Goal: Task Accomplishment & Management: Complete application form

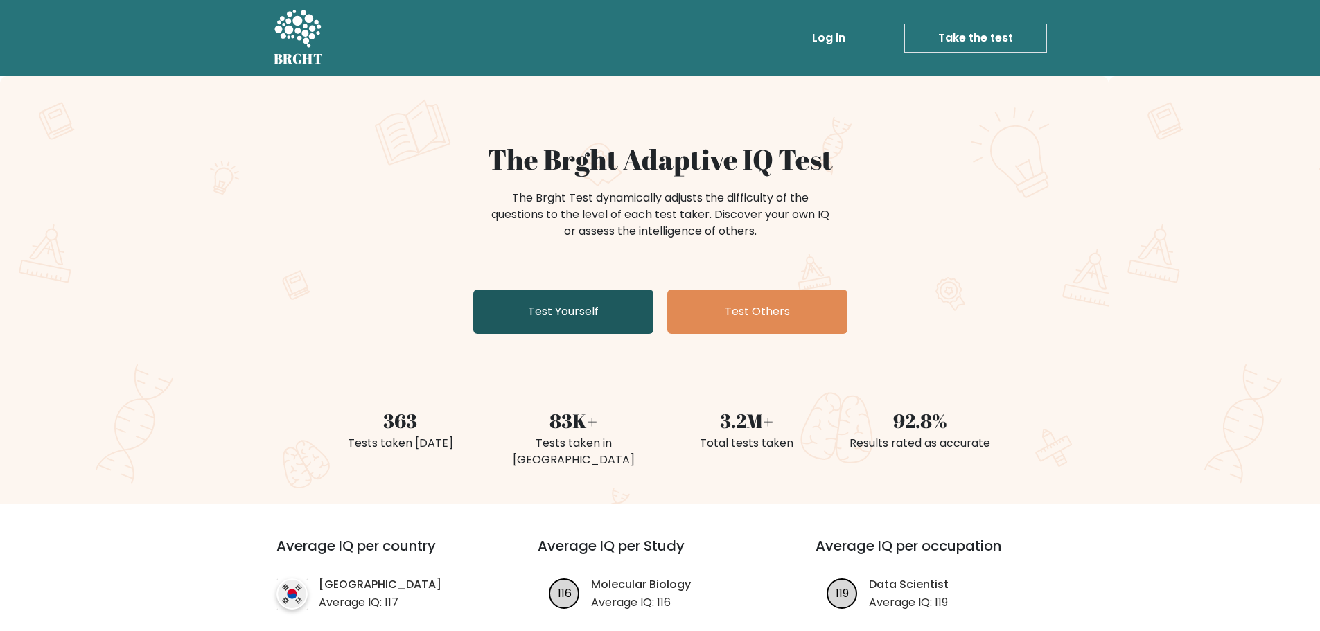
click at [567, 326] on link "Test Yourself" at bounding box center [563, 312] width 180 height 44
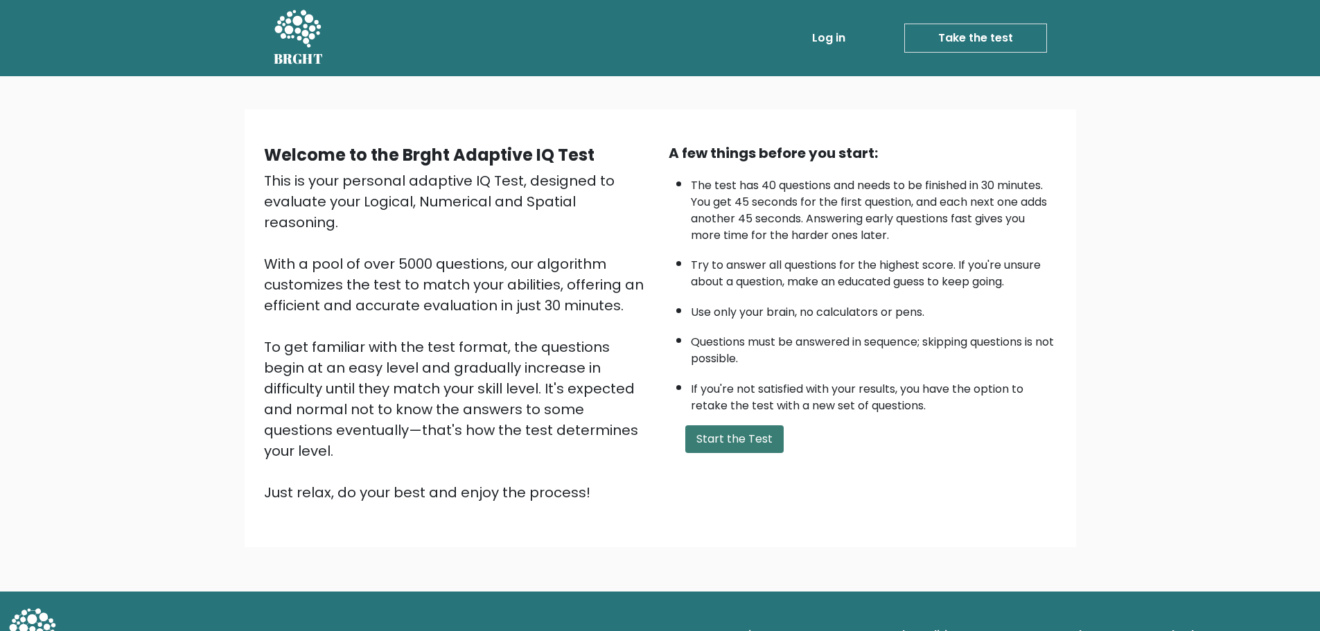
click at [702, 445] on button "Start the Test" at bounding box center [734, 439] width 98 height 28
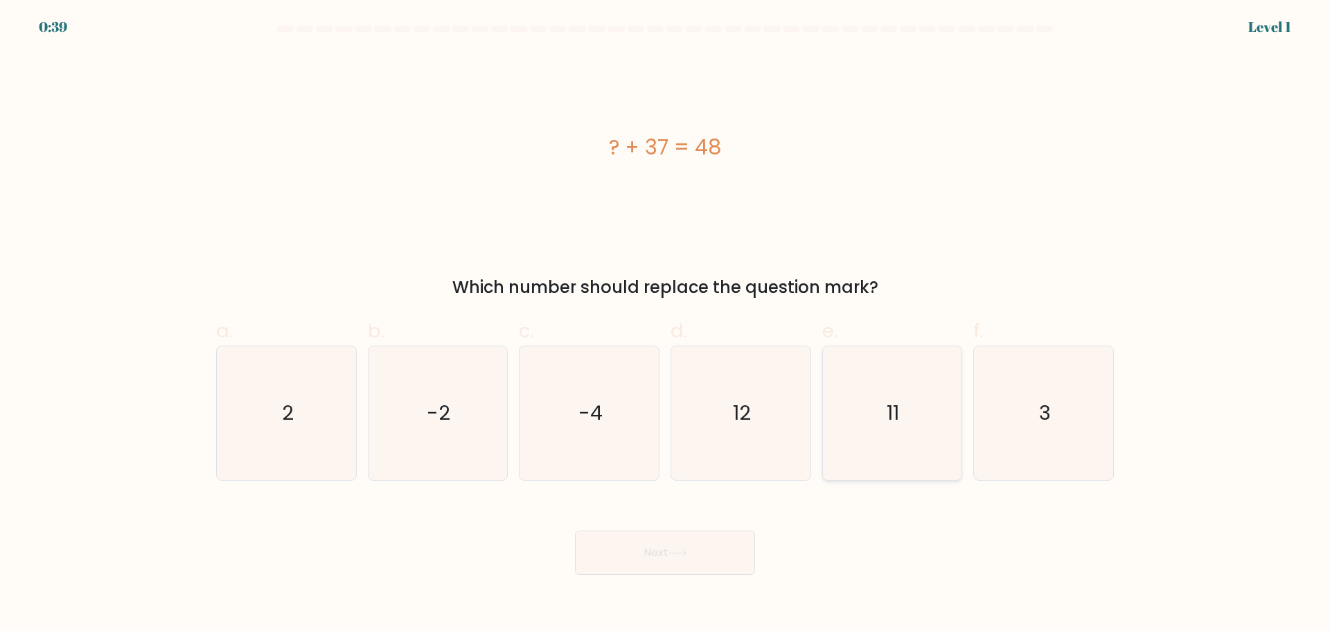
click at [894, 430] on icon "11" at bounding box center [892, 413] width 134 height 134
click at [666, 325] on input "e. 11" at bounding box center [665, 320] width 1 height 9
radio input "true"
click at [725, 542] on button "Next" at bounding box center [665, 553] width 180 height 44
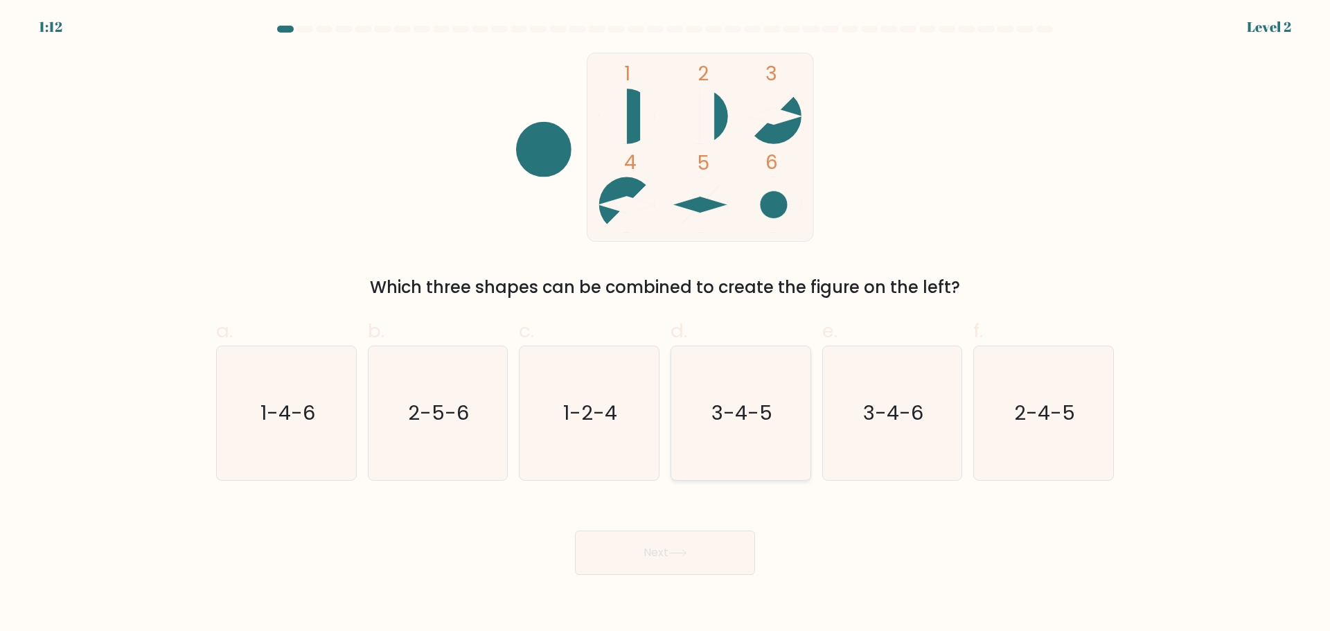
click at [769, 407] on text "3-4-5" at bounding box center [741, 413] width 61 height 28
click at [666, 325] on input "d. 3-4-5" at bounding box center [665, 320] width 1 height 9
radio input "true"
click at [725, 555] on button "Next" at bounding box center [665, 553] width 180 height 44
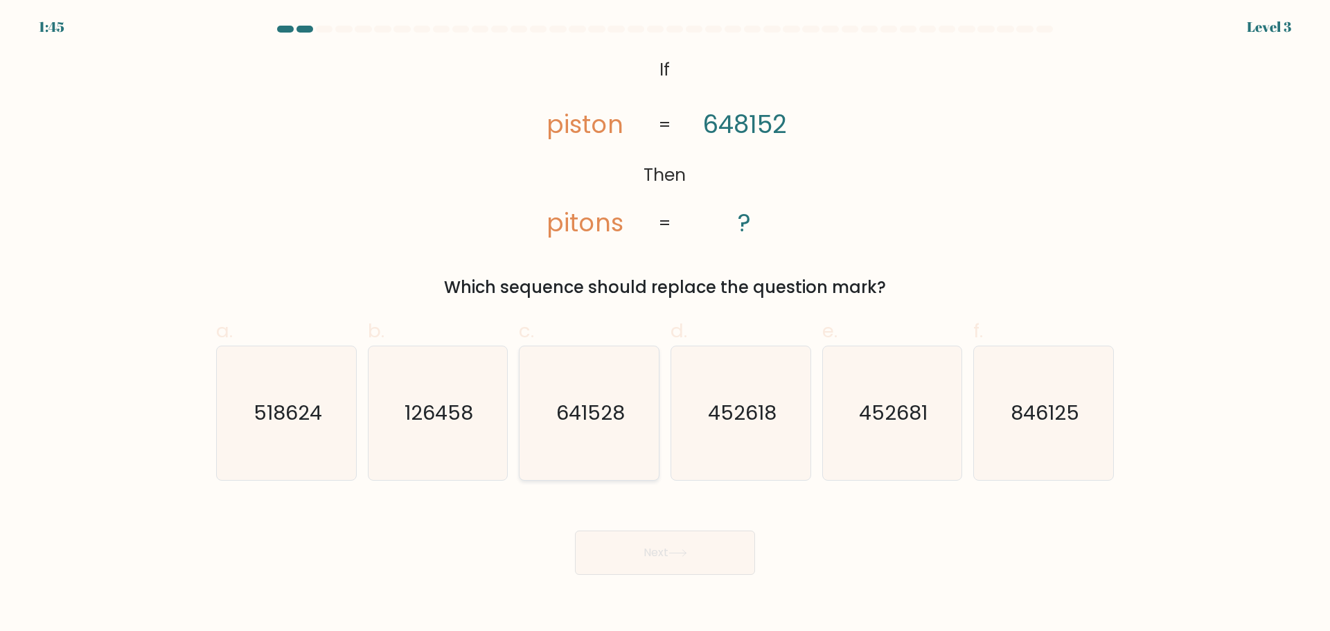
click at [590, 425] on text "641528" at bounding box center [590, 413] width 69 height 28
click at [665, 325] on input "c. 641528" at bounding box center [665, 320] width 1 height 9
radio input "true"
click at [684, 538] on button "Next" at bounding box center [665, 553] width 180 height 44
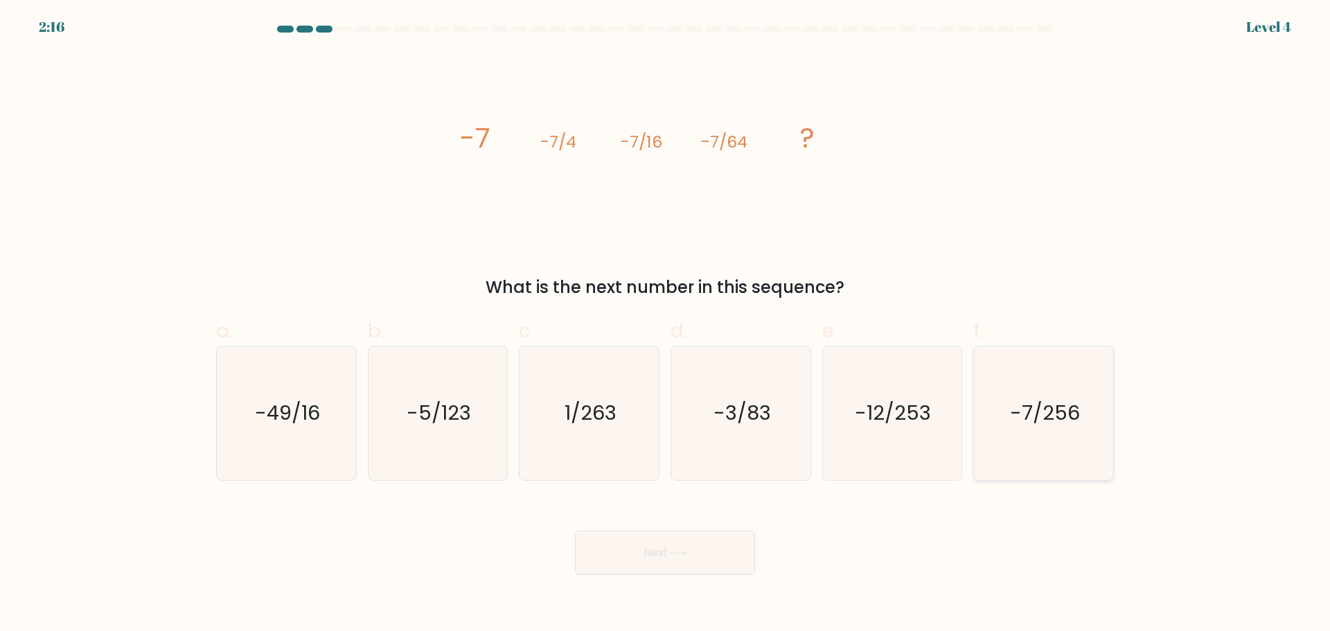
click at [1065, 439] on icon "-7/256" at bounding box center [1044, 413] width 134 height 134
click at [666, 325] on input "f. -7/256" at bounding box center [665, 320] width 1 height 9
radio input "true"
click at [705, 542] on button "Next" at bounding box center [665, 553] width 180 height 44
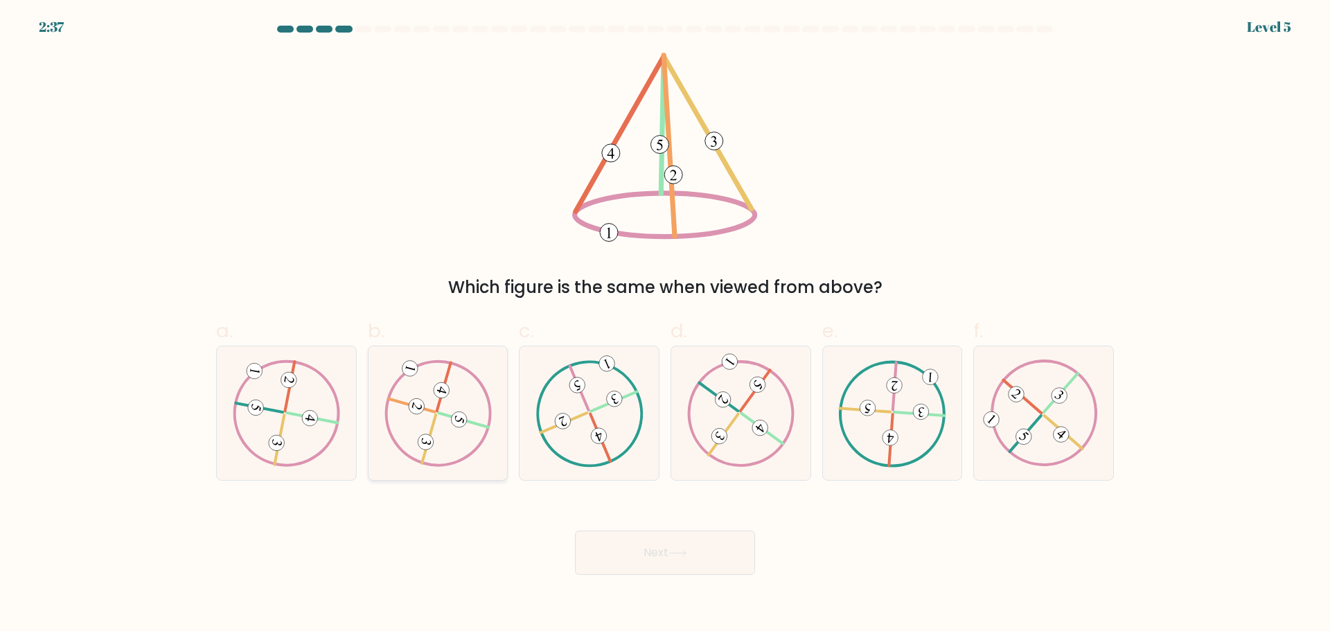
click at [459, 460] on 99 at bounding box center [438, 413] width 129 height 129
click at [665, 325] on input "b." at bounding box center [665, 320] width 1 height 9
radio input "true"
click at [659, 566] on button "Next" at bounding box center [665, 553] width 180 height 44
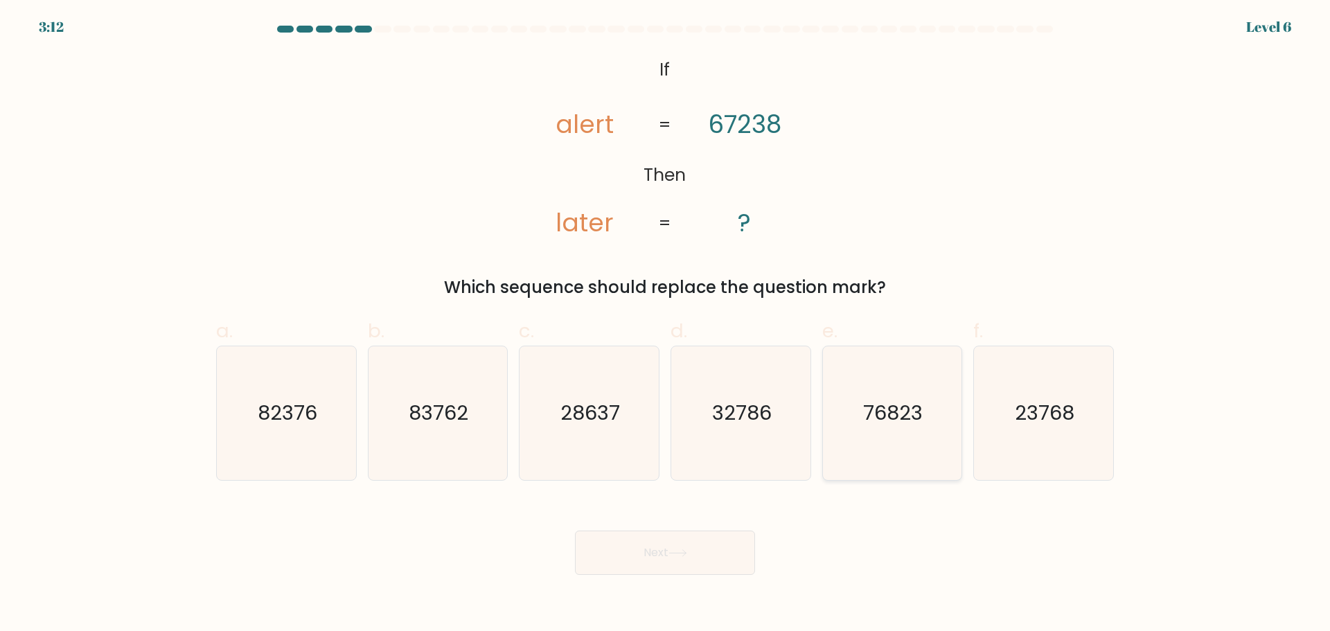
click at [905, 423] on text "76823" at bounding box center [894, 413] width 60 height 28
click at [666, 325] on input "e. 76823" at bounding box center [665, 320] width 1 height 9
radio input "true"
click at [657, 558] on button "Next" at bounding box center [665, 553] width 180 height 44
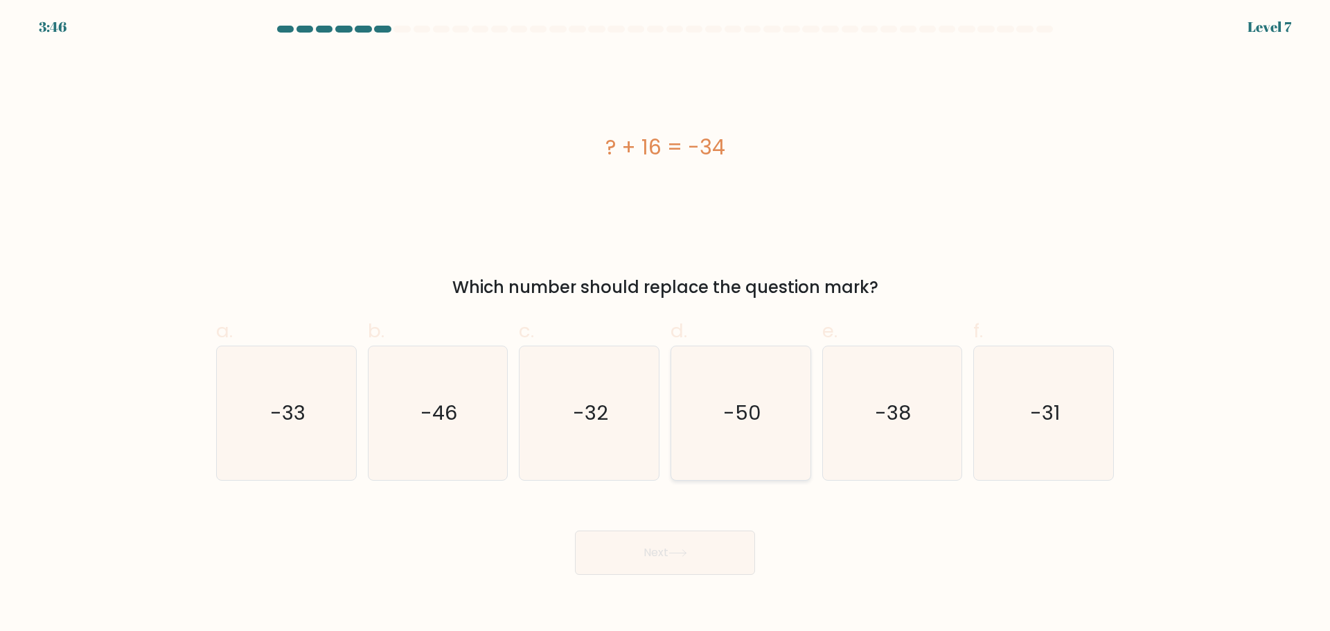
click at [741, 387] on icon "-50" at bounding box center [741, 413] width 134 height 134
click at [666, 325] on input "d. -50" at bounding box center [665, 320] width 1 height 9
radio input "true"
click at [698, 547] on button "Next" at bounding box center [665, 553] width 180 height 44
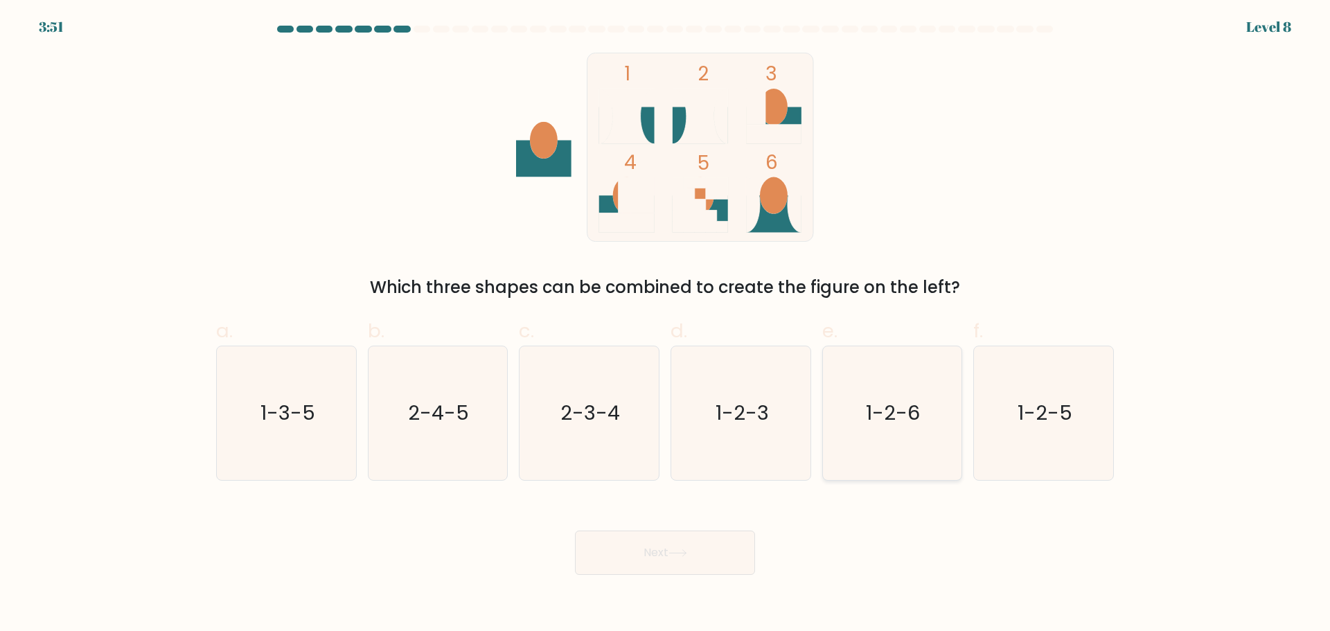
click at [872, 417] on text "1-2-6" at bounding box center [894, 413] width 54 height 28
click at [666, 325] on input "e. 1-2-6" at bounding box center [665, 320] width 1 height 9
radio input "true"
click at [727, 549] on button "Next" at bounding box center [665, 553] width 180 height 44
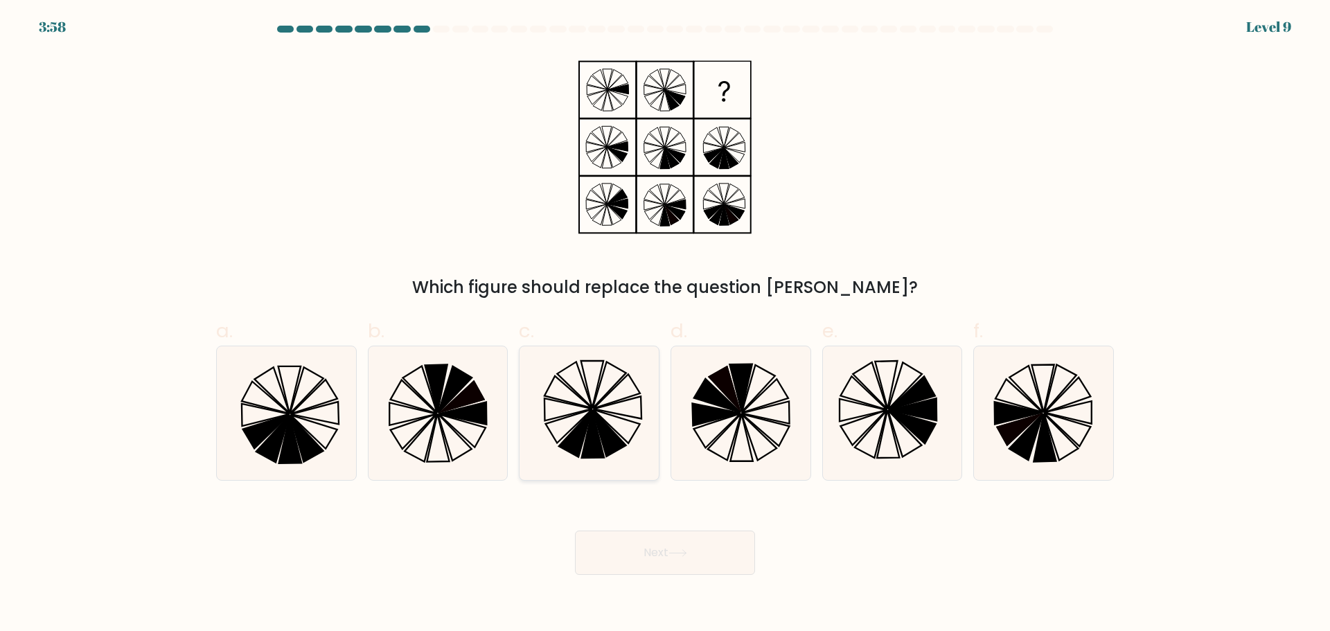
click at [556, 438] on icon at bounding box center [589, 413] width 134 height 134
click at [665, 325] on input "c." at bounding box center [665, 320] width 1 height 9
radio input "true"
click at [604, 537] on button "Next" at bounding box center [665, 553] width 180 height 44
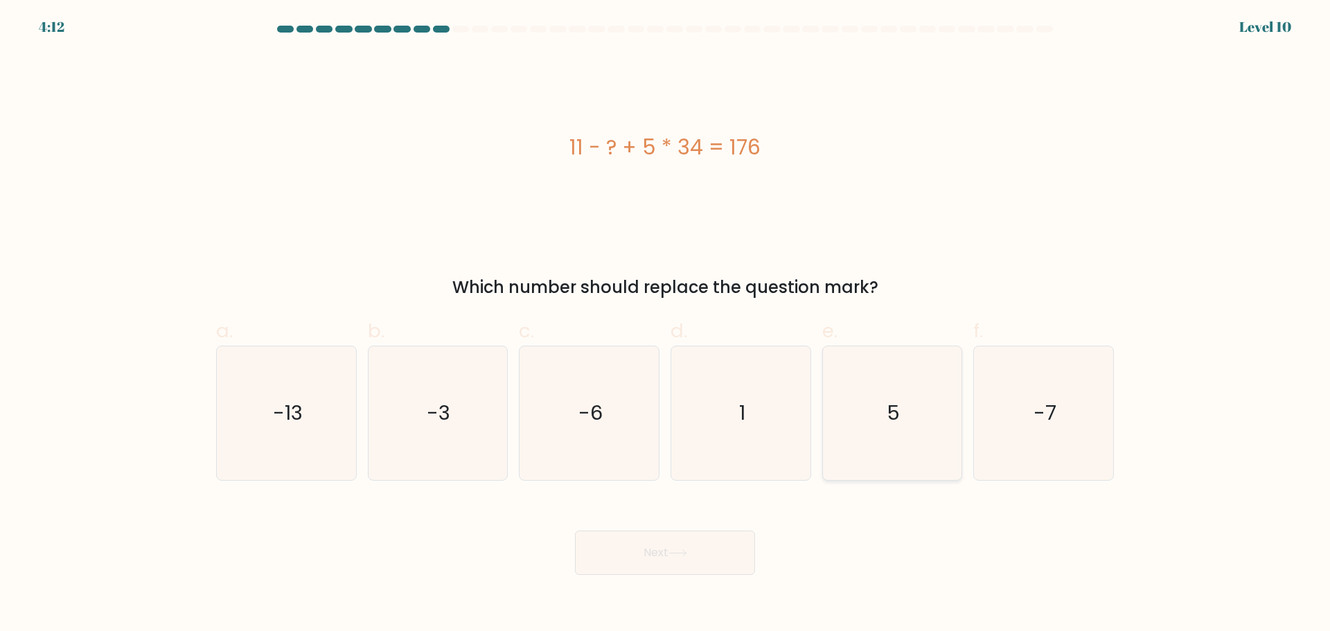
click at [866, 458] on icon "5" at bounding box center [892, 413] width 134 height 134
click at [666, 325] on input "e. 5" at bounding box center [665, 320] width 1 height 9
radio input "true"
click at [624, 562] on button "Next" at bounding box center [665, 553] width 180 height 44
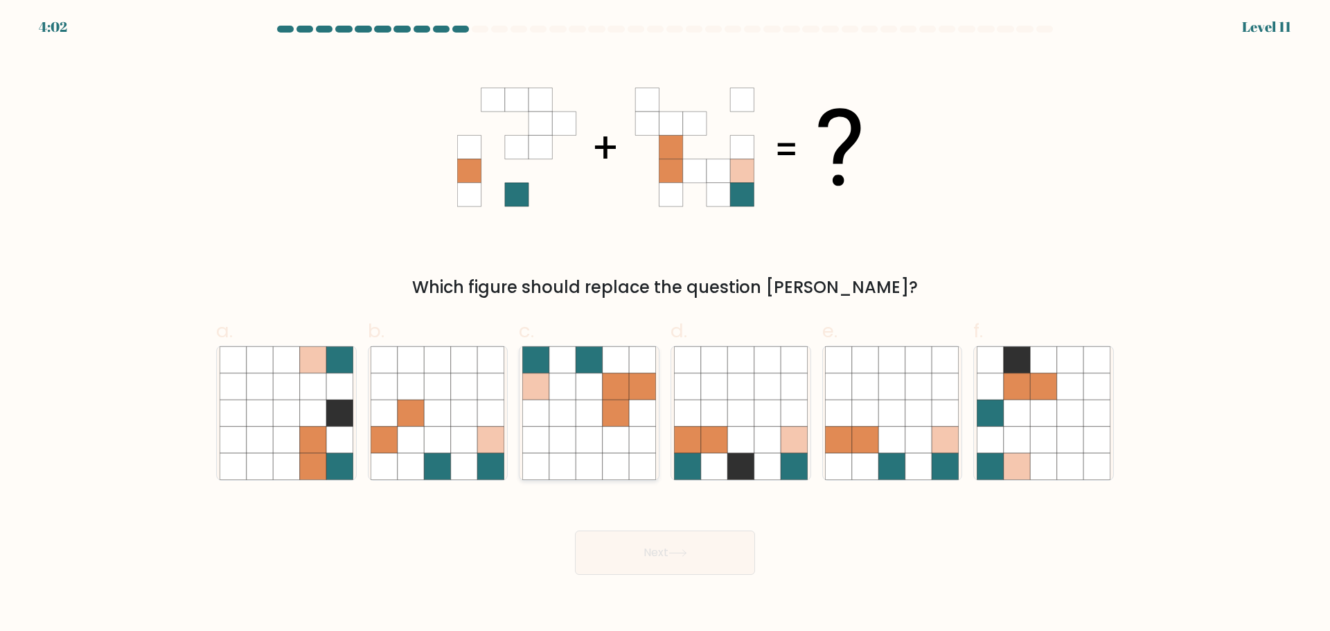
click at [560, 426] on icon at bounding box center [589, 413] width 134 height 134
click at [665, 325] on input "c." at bounding box center [665, 320] width 1 height 9
radio input "true"
click at [655, 576] on body "4:02 Level 11" at bounding box center [665, 315] width 1330 height 631
click at [649, 561] on button "Next" at bounding box center [665, 553] width 180 height 44
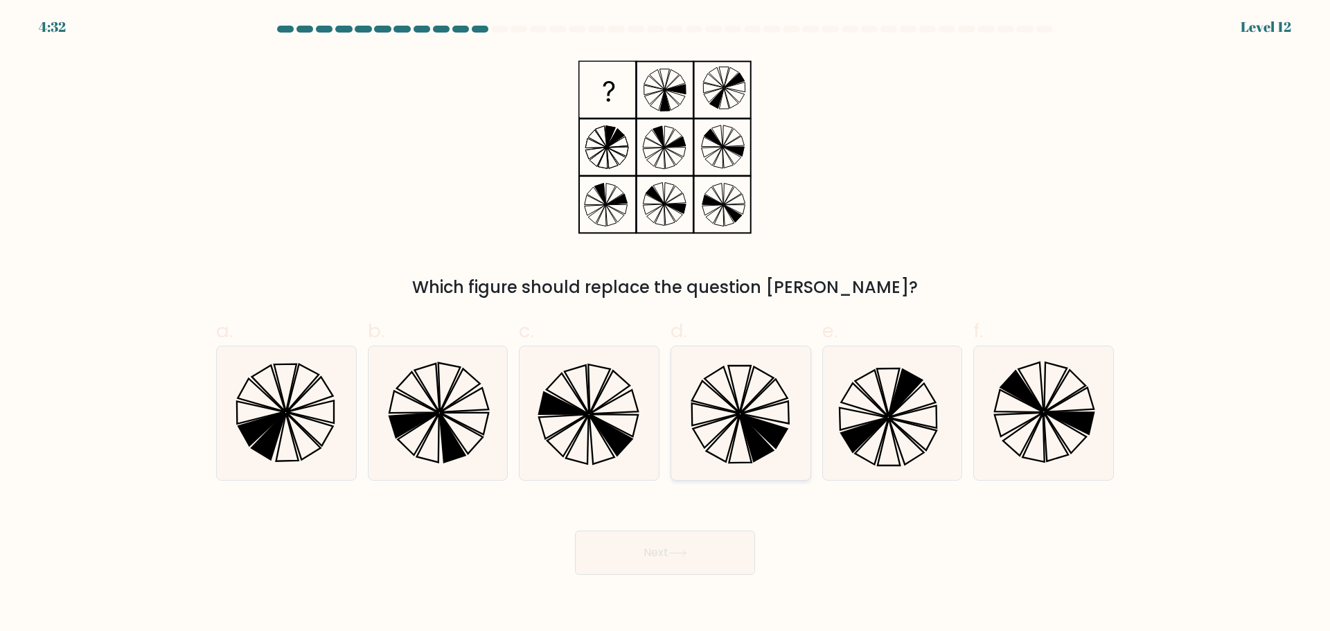
click at [790, 454] on icon at bounding box center [741, 413] width 134 height 134
click at [666, 325] on input "d." at bounding box center [665, 320] width 1 height 9
radio input "true"
click at [711, 540] on button "Next" at bounding box center [665, 553] width 180 height 44
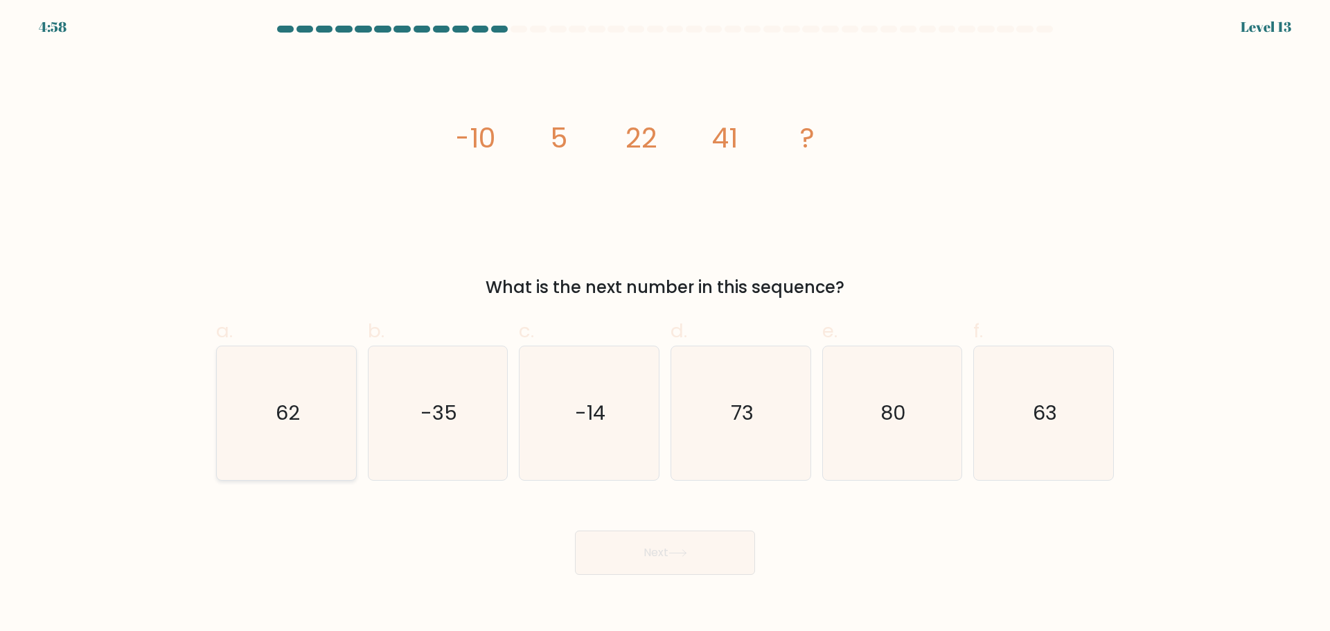
click at [287, 411] on text "62" at bounding box center [288, 413] width 24 height 28
click at [665, 325] on input "a. 62" at bounding box center [665, 320] width 1 height 9
radio input "true"
click at [669, 557] on button "Next" at bounding box center [665, 553] width 180 height 44
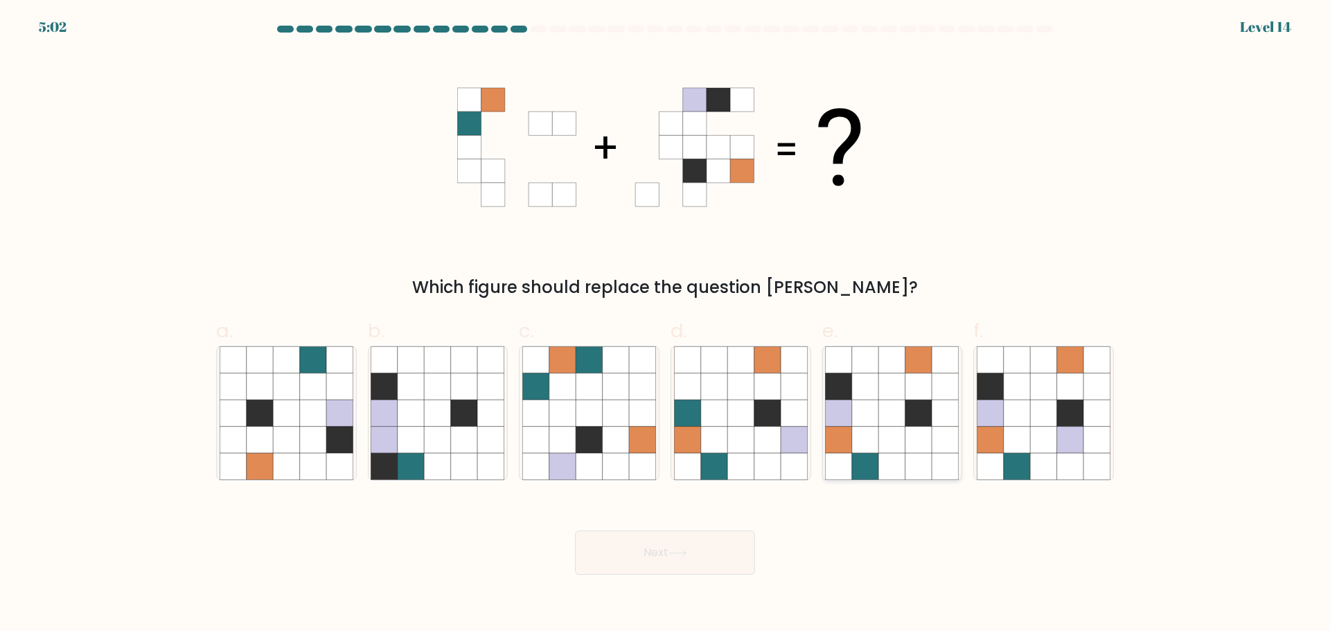
click at [874, 415] on icon at bounding box center [865, 413] width 26 height 26
click at [666, 325] on input "e." at bounding box center [665, 320] width 1 height 9
radio input "true"
click at [727, 548] on button "Next" at bounding box center [665, 553] width 180 height 44
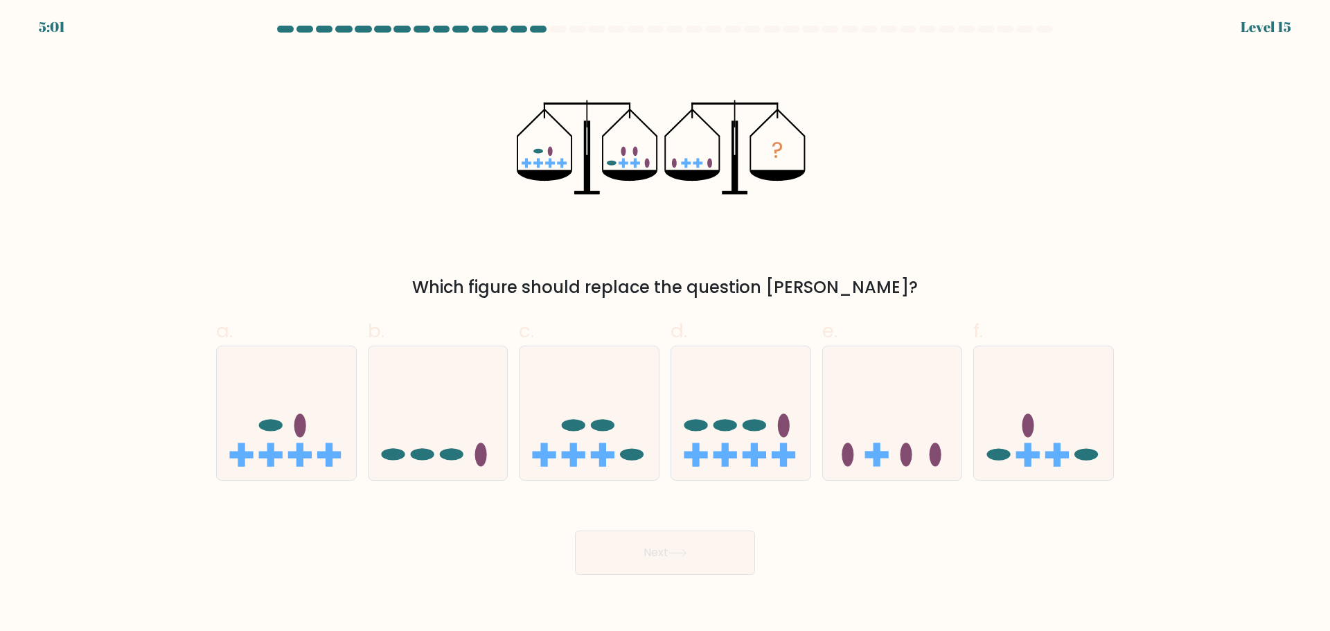
drag, startPoint x: 920, startPoint y: 434, endPoint x: 813, endPoint y: 493, distance: 121.5
click at [921, 434] on icon at bounding box center [892, 412] width 139 height 115
click at [666, 325] on input "e." at bounding box center [665, 320] width 1 height 9
radio input "true"
click at [694, 556] on button "Next" at bounding box center [665, 553] width 180 height 44
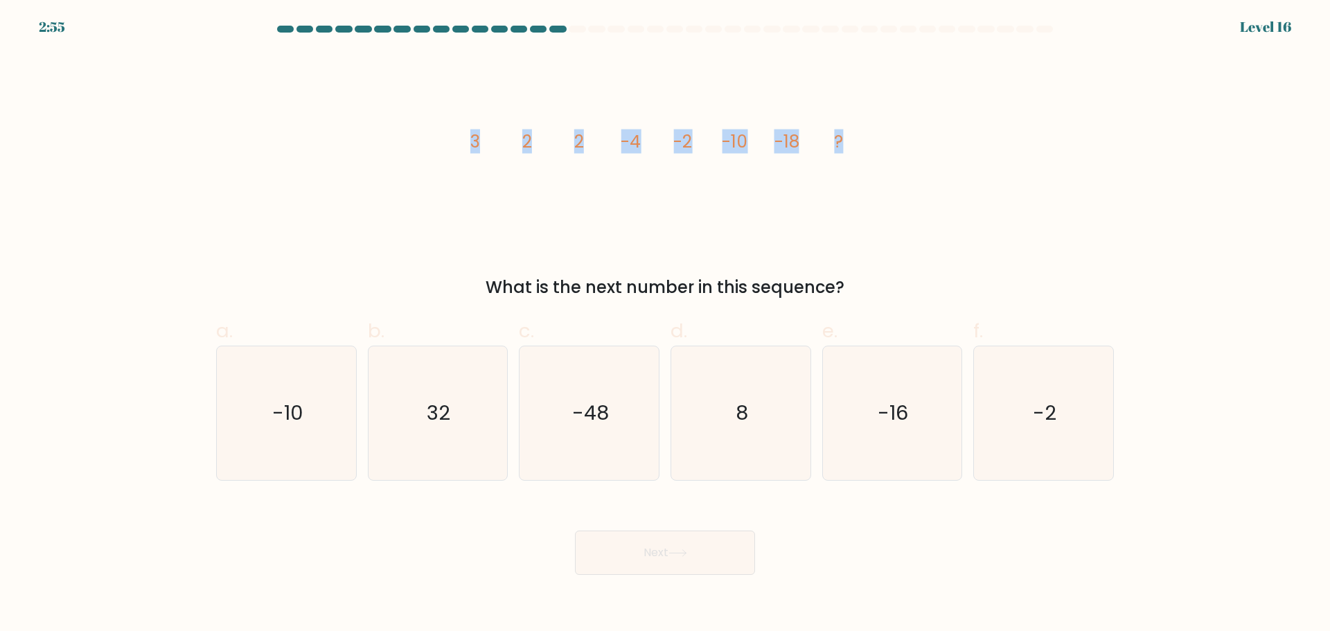
drag, startPoint x: 475, startPoint y: 149, endPoint x: 928, endPoint y: 162, distance: 452.6
click at [923, 162] on div "image/svg+xml 3 2 2 -4 -2 -10 -18 ? What is the next number in this sequence?" at bounding box center [665, 176] width 914 height 247
click at [962, 166] on div "image/svg+xml 3 2 2 -4 -2 -10 -18 ? What is the next number in this sequence?" at bounding box center [665, 176] width 914 height 247
drag, startPoint x: 576, startPoint y: 137, endPoint x: 639, endPoint y: 141, distance: 63.2
click at [639, 141] on icon "image/svg+xml 3 2 2 -4 -2 -10 -18 ?" at bounding box center [665, 147] width 416 height 189
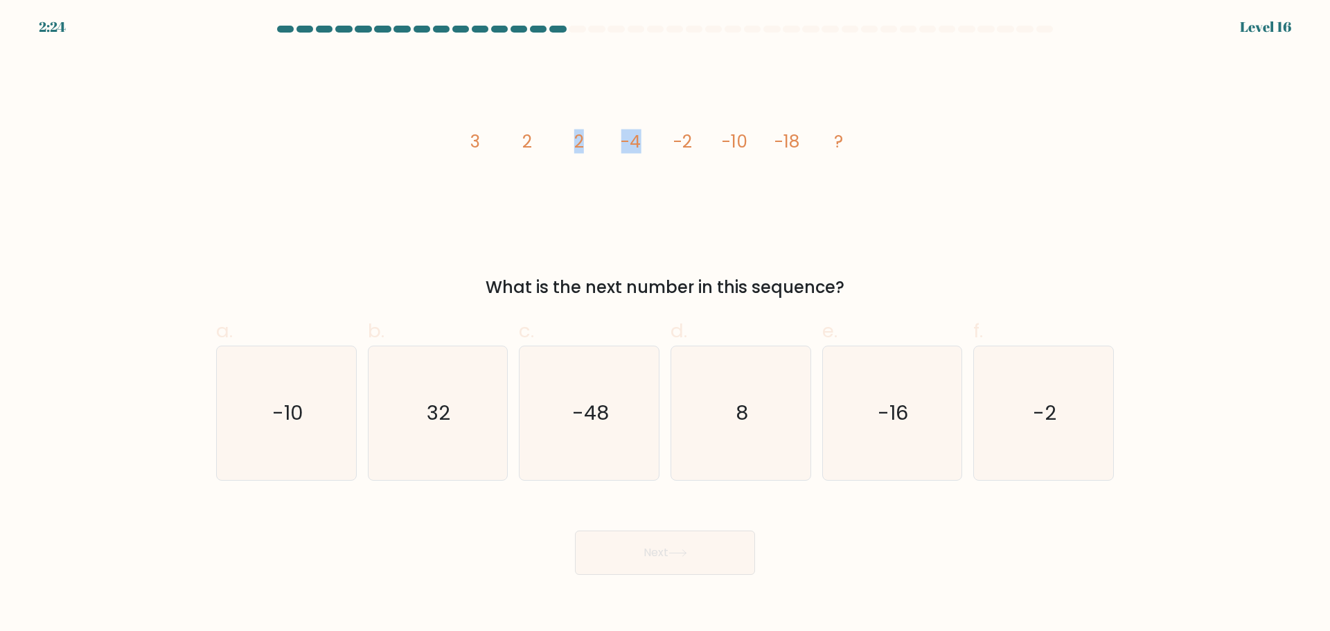
click at [639, 185] on icon "image/svg+xml 3 2 2 -4 -2 -10 -18 ?" at bounding box center [665, 147] width 416 height 189
click at [620, 216] on icon "image/svg+xml 3 2 2 -4 -2 -10 -18 ?" at bounding box center [665, 147] width 416 height 189
drag, startPoint x: 686, startPoint y: 142, endPoint x: 749, endPoint y: 145, distance: 63.1
click at [749, 145] on icon "image/svg+xml 3 2 2 -4 -2 -10 -18 ?" at bounding box center [665, 147] width 416 height 189
click at [768, 191] on icon "image/svg+xml 3 2 2 -4 -2 -10 -18 ?" at bounding box center [665, 147] width 416 height 189
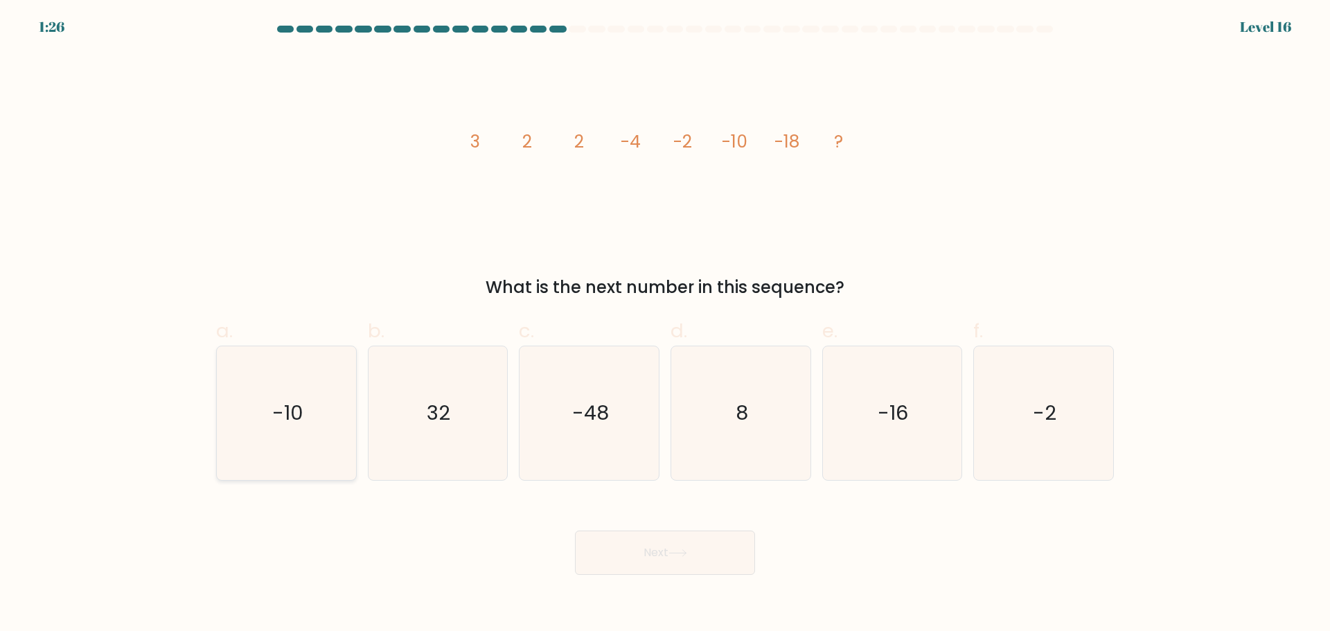
click at [308, 430] on icon "-10" at bounding box center [287, 413] width 134 height 134
click at [665, 325] on input "a. -10" at bounding box center [665, 320] width 1 height 9
radio input "true"
click at [632, 552] on button "Next" at bounding box center [665, 553] width 180 height 44
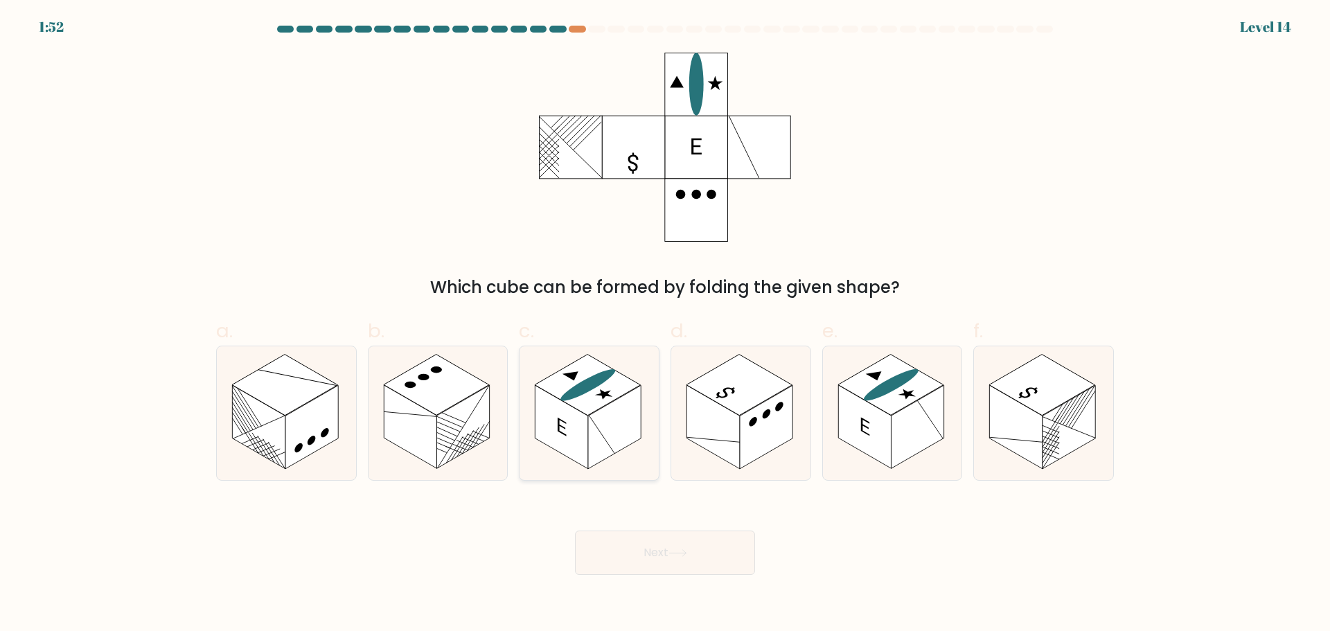
click at [603, 436] on line at bounding box center [603, 434] width 26 height 68
click at [665, 325] on input "c." at bounding box center [665, 320] width 1 height 9
radio input "true"
click at [720, 545] on button "Next" at bounding box center [665, 553] width 180 height 44
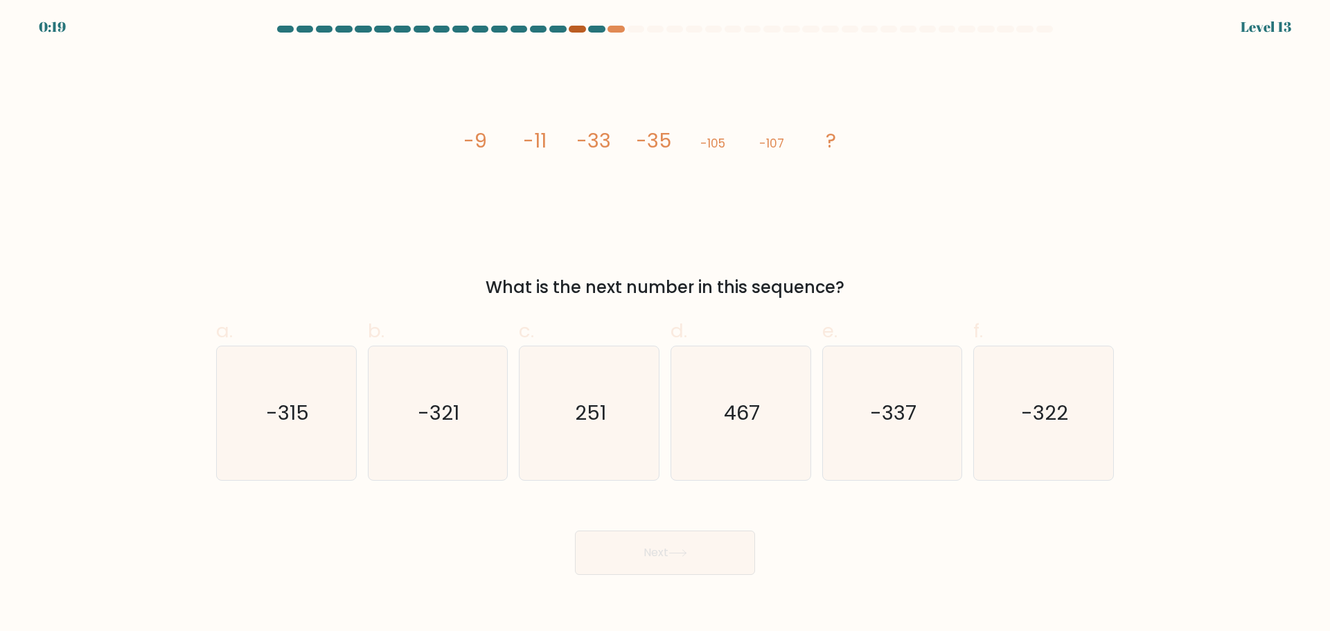
click at [583, 28] on div at bounding box center [577, 29] width 17 height 7
click at [614, 32] on div at bounding box center [616, 29] width 17 height 7
click at [589, 34] on div at bounding box center [665, 32] width 914 height 12
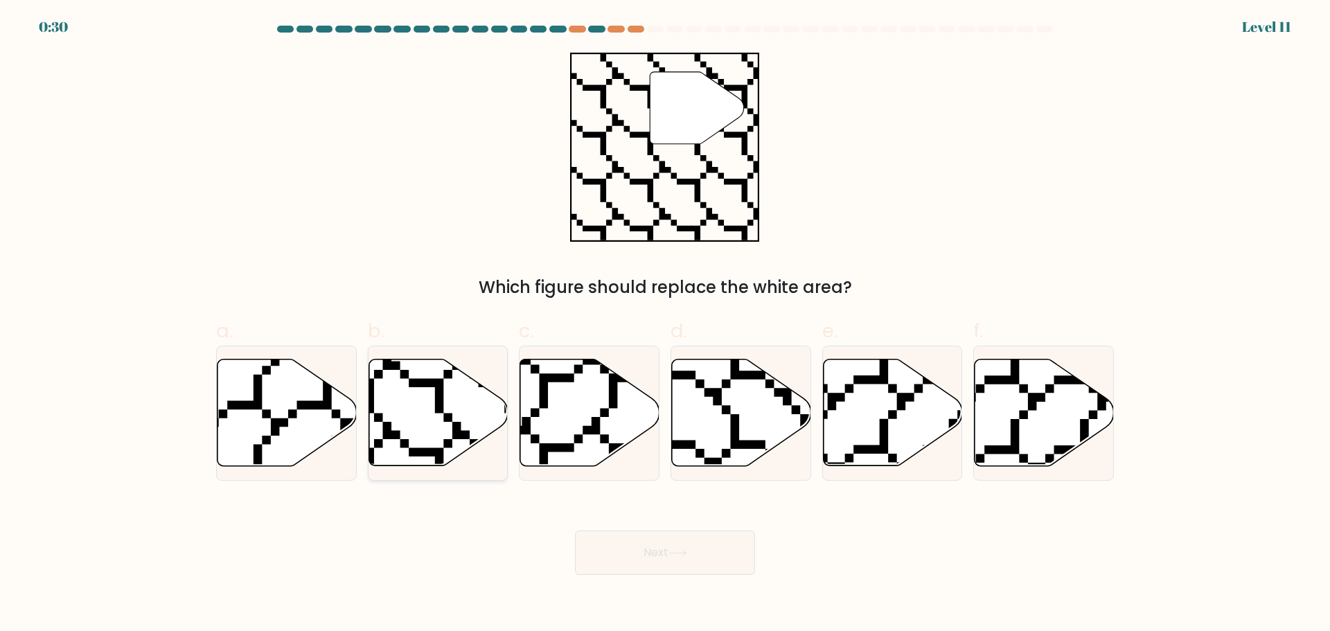
click at [430, 419] on icon at bounding box center [438, 412] width 139 height 107
click at [665, 325] on input "b." at bounding box center [665, 320] width 1 height 9
radio input "true"
click at [703, 551] on button "Next" at bounding box center [665, 553] width 180 height 44
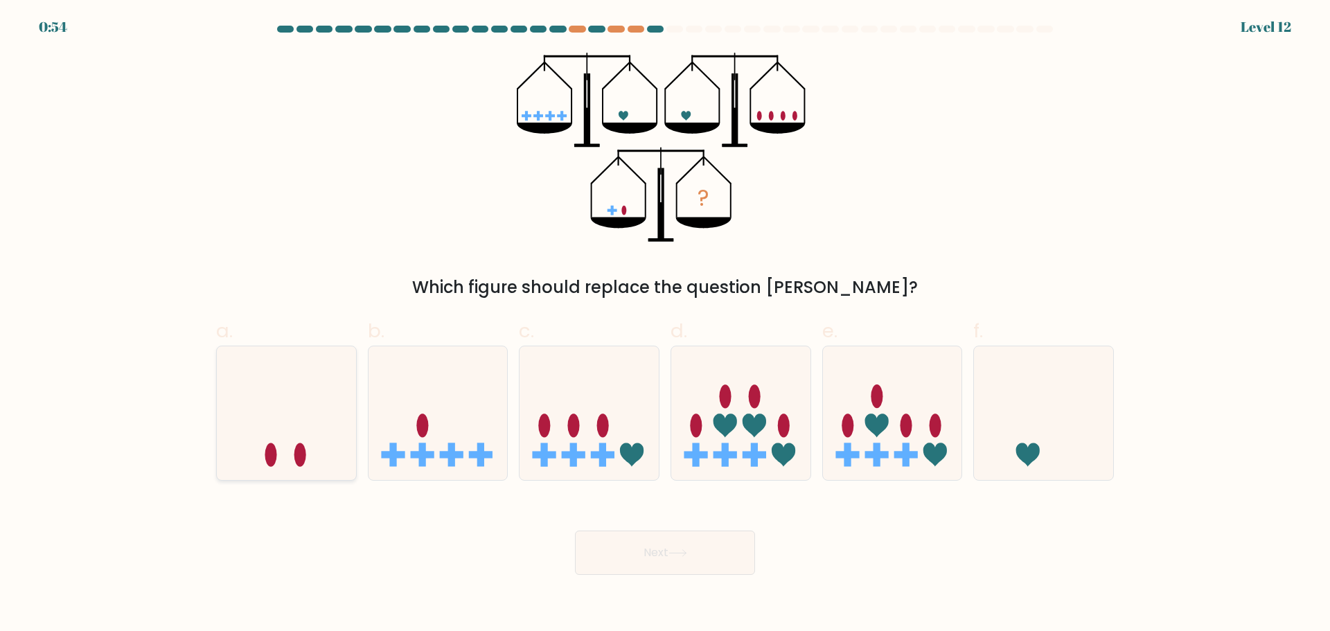
click at [274, 430] on icon at bounding box center [286, 412] width 139 height 115
click at [665, 325] on input "a." at bounding box center [665, 320] width 1 height 9
radio input "true"
click at [673, 545] on button "Next" at bounding box center [665, 553] width 180 height 44
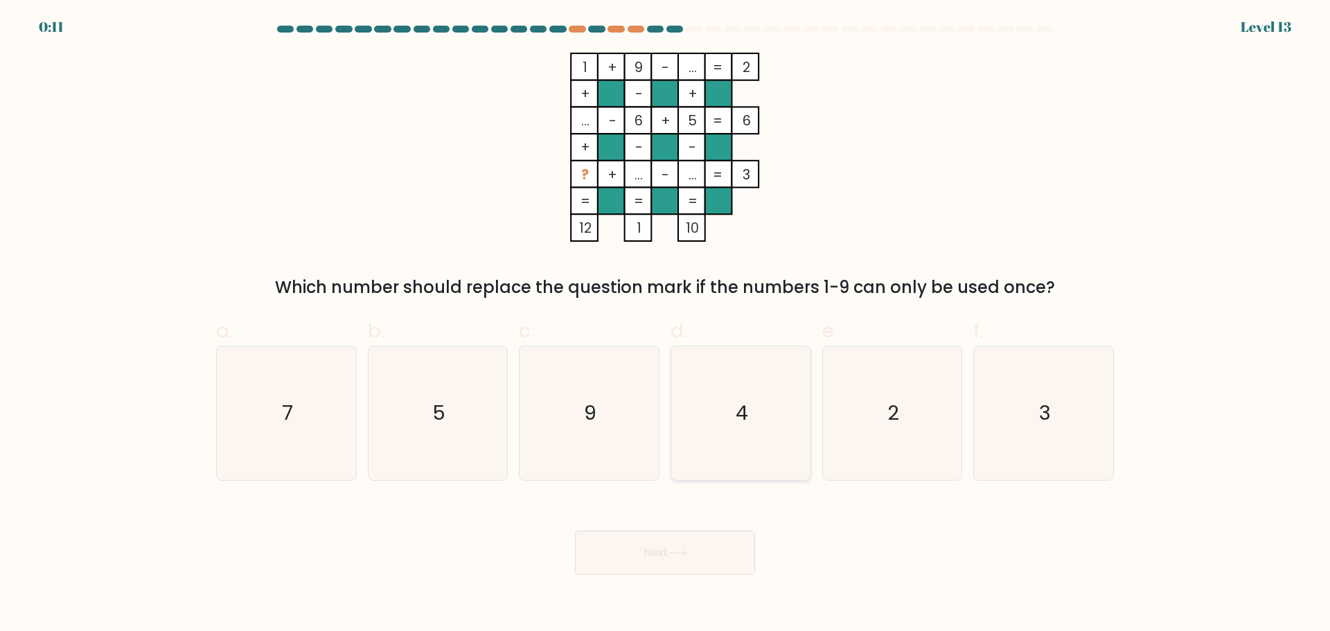
drag, startPoint x: 733, startPoint y: 409, endPoint x: 723, endPoint y: 442, distance: 34.0
click at [733, 409] on icon "4" at bounding box center [741, 413] width 134 height 134
click at [666, 325] on input "d. 4" at bounding box center [665, 320] width 1 height 9
radio input "true"
click at [671, 567] on button "Next" at bounding box center [665, 553] width 180 height 44
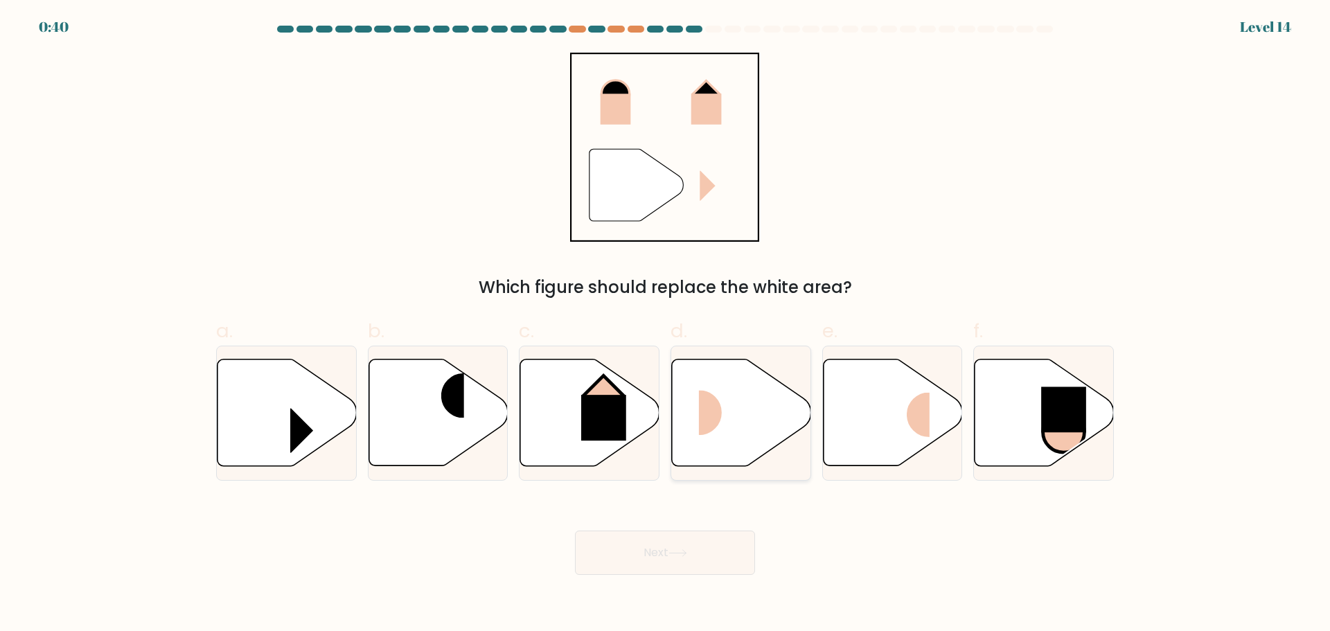
click at [720, 421] on rect at bounding box center [722, 412] width 46 height 45
click at [666, 325] on input "d." at bounding box center [665, 320] width 1 height 9
radio input "true"
click at [685, 571] on button "Next" at bounding box center [665, 553] width 180 height 44
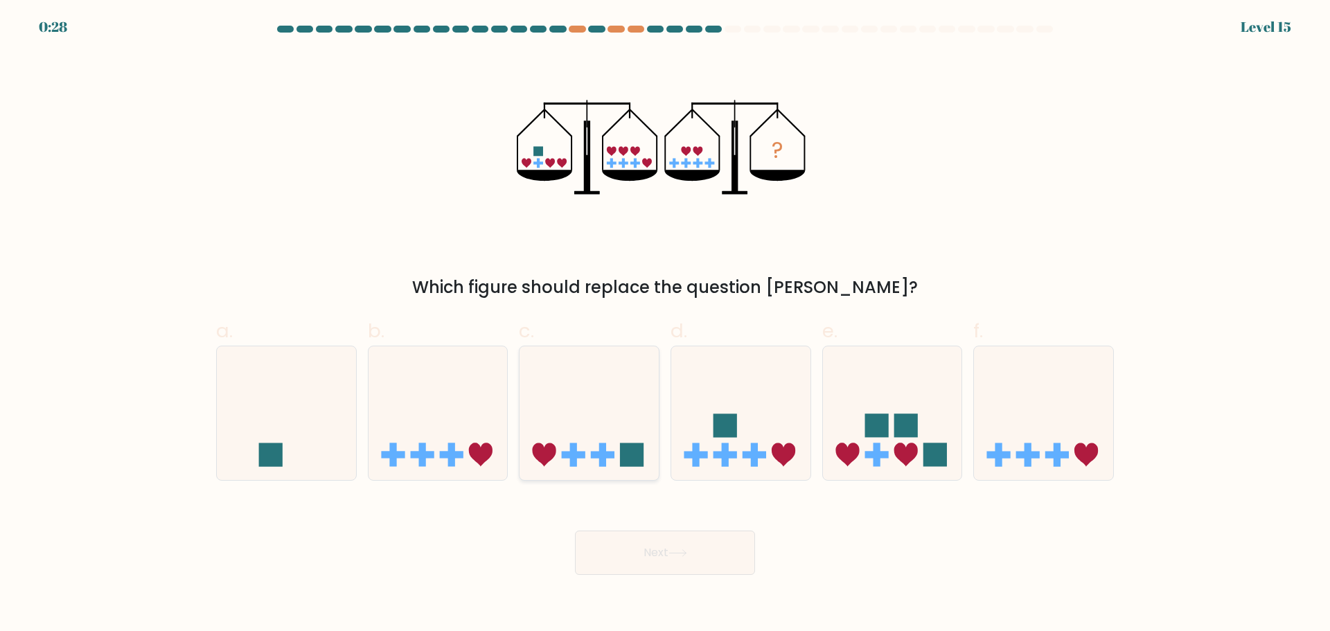
click at [627, 415] on icon at bounding box center [589, 412] width 139 height 115
click at [665, 325] on input "c." at bounding box center [665, 320] width 1 height 9
radio input "true"
click at [655, 556] on button "Next" at bounding box center [665, 553] width 180 height 44
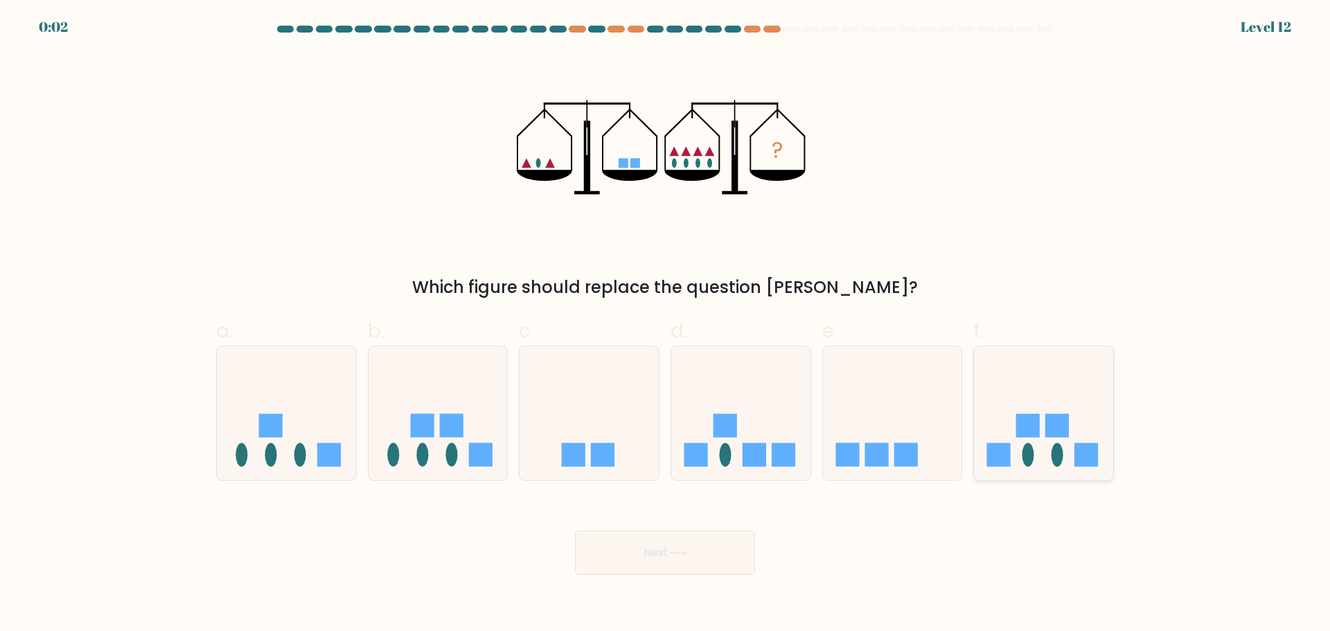
click at [1041, 442] on icon at bounding box center [1043, 412] width 139 height 115
click at [666, 325] on input "f." at bounding box center [665, 320] width 1 height 9
radio input "true"
click at [705, 551] on button "Next" at bounding box center [665, 553] width 180 height 44
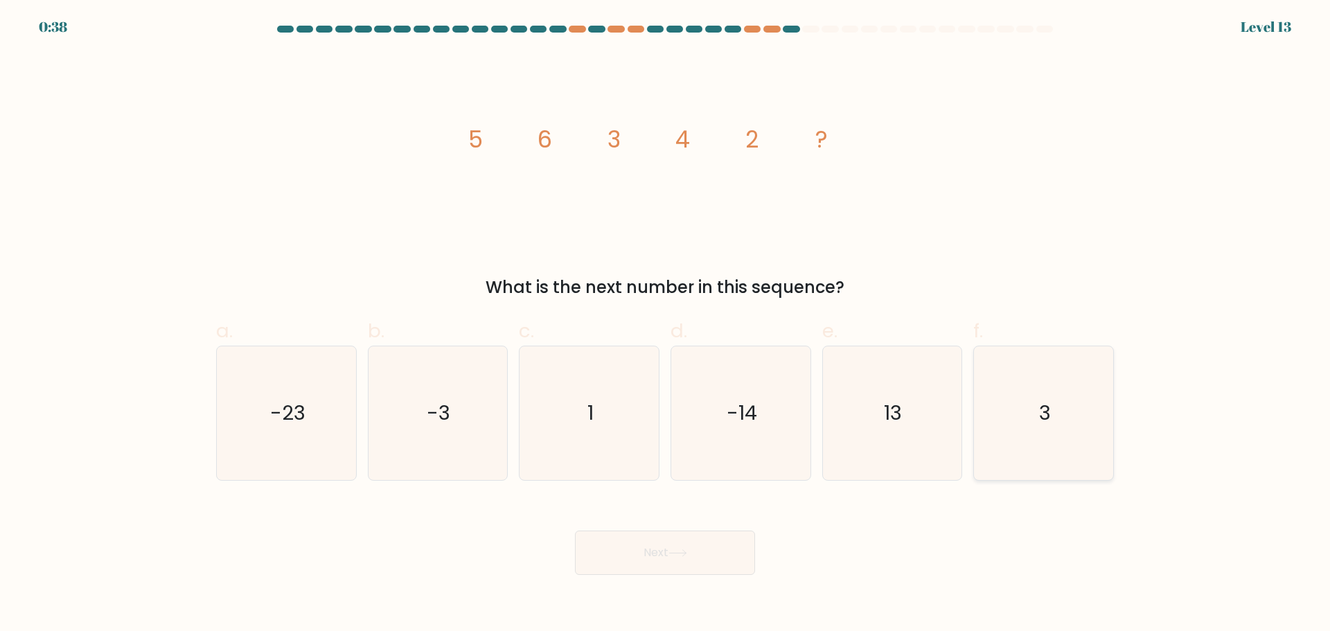
click at [1004, 414] on icon "3" at bounding box center [1044, 413] width 134 height 134
click at [666, 325] on input "f. 3" at bounding box center [665, 320] width 1 height 9
radio input "true"
click at [689, 564] on button "Next" at bounding box center [665, 553] width 180 height 44
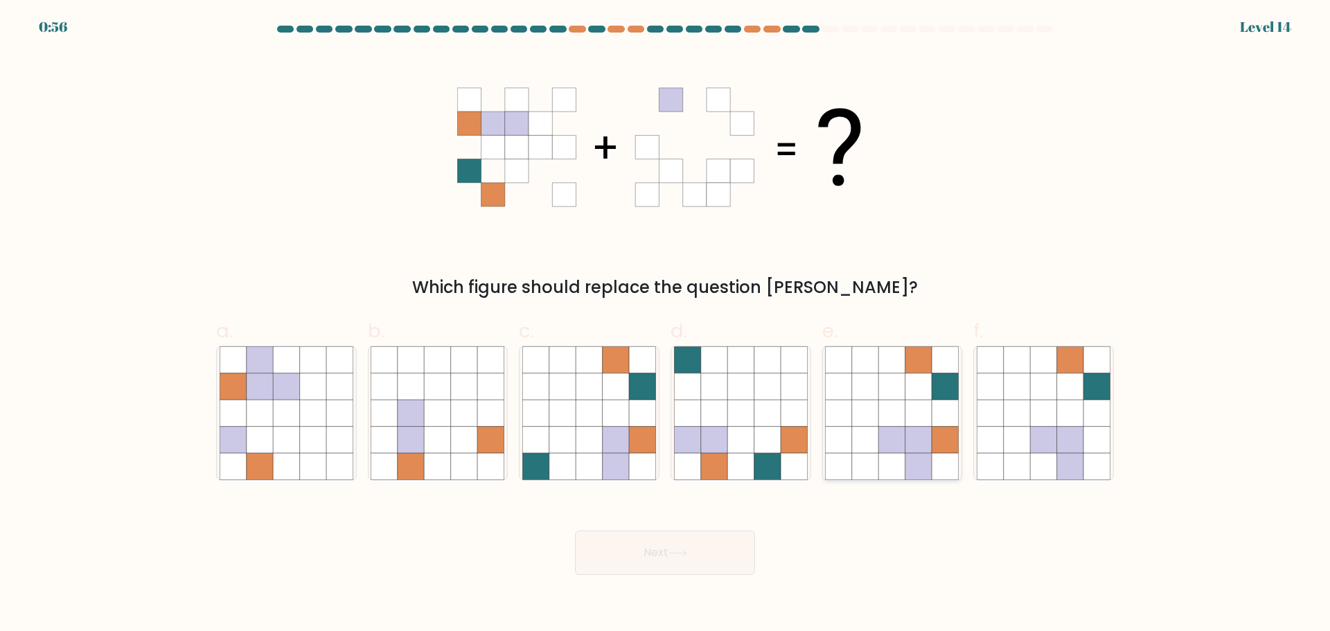
click at [887, 436] on icon at bounding box center [892, 439] width 26 height 26
click at [666, 325] on input "e." at bounding box center [665, 320] width 1 height 9
radio input "true"
click at [657, 541] on button "Next" at bounding box center [665, 553] width 180 height 44
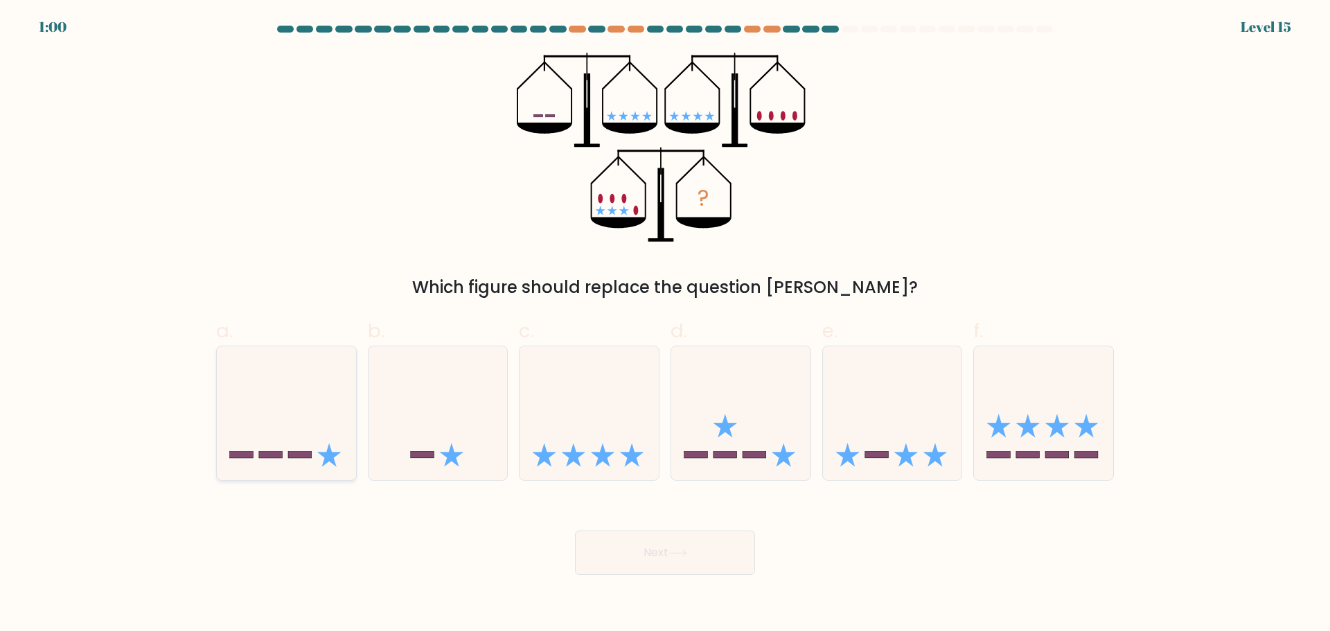
click at [305, 444] on icon at bounding box center [286, 412] width 139 height 115
click at [665, 325] on input "a." at bounding box center [665, 320] width 1 height 9
radio input "true"
click at [659, 570] on button "Next" at bounding box center [665, 553] width 180 height 44
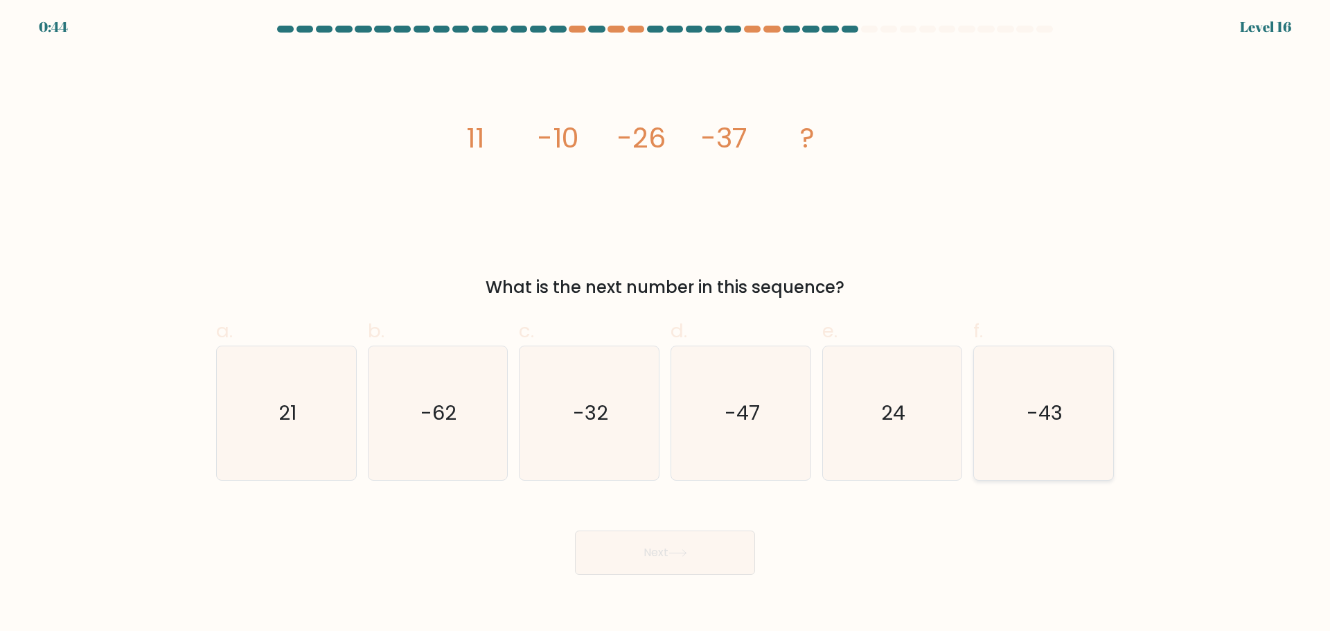
click at [1054, 417] on text "-43" at bounding box center [1045, 413] width 36 height 28
click at [666, 325] on input "f. -43" at bounding box center [665, 320] width 1 height 9
radio input "true"
click at [647, 553] on button "Next" at bounding box center [665, 553] width 180 height 44
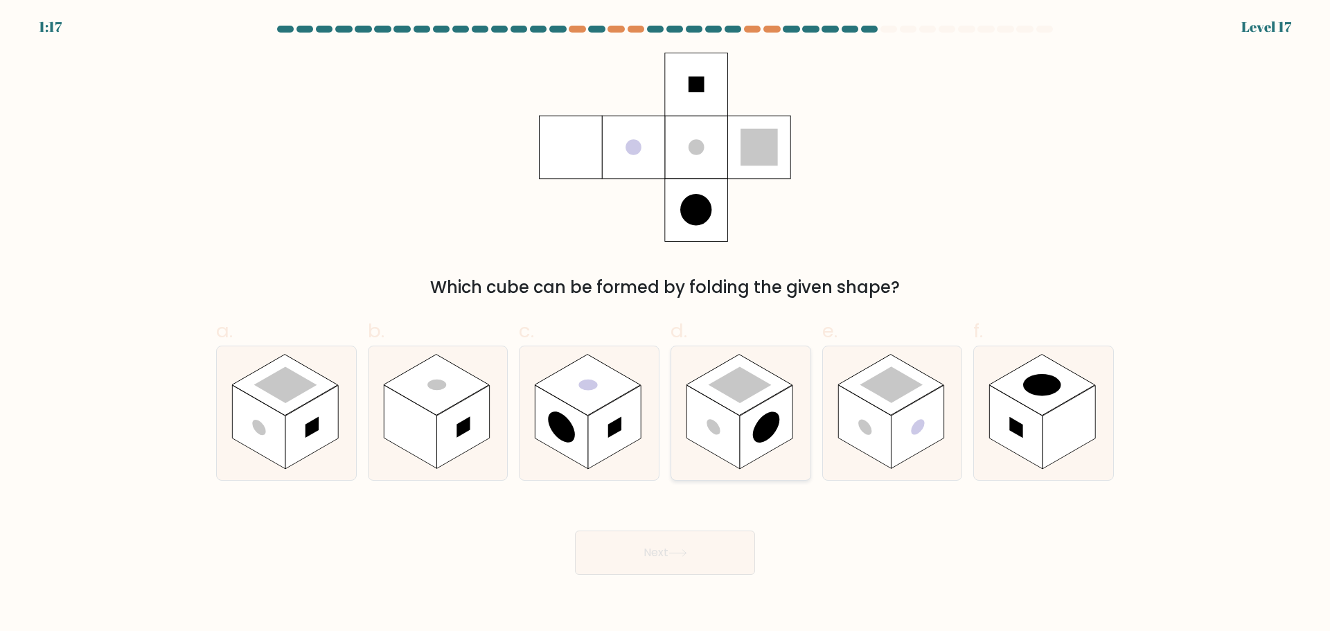
click at [721, 445] on rect at bounding box center [713, 427] width 53 height 84
click at [666, 325] on input "d." at bounding box center [665, 320] width 1 height 9
radio input "true"
click at [686, 569] on button "Next" at bounding box center [665, 553] width 180 height 44
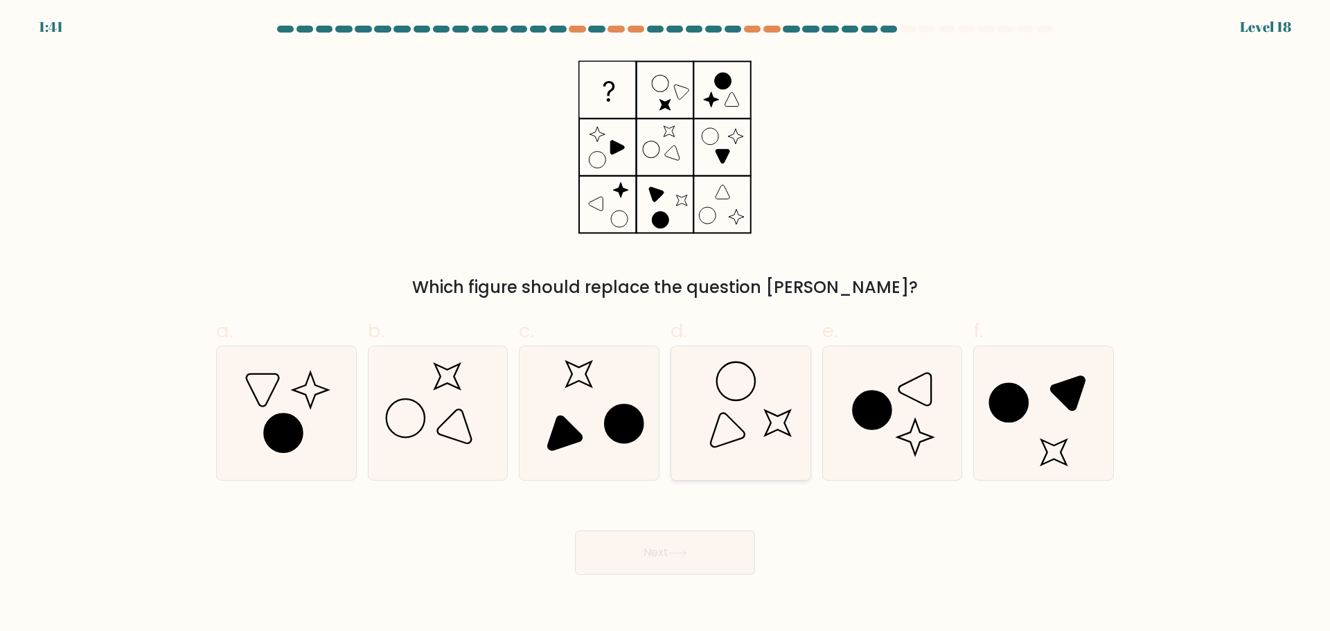
click at [768, 421] on icon at bounding box center [741, 413] width 134 height 134
click at [666, 325] on input "d." at bounding box center [665, 320] width 1 height 9
radio input "true"
click at [693, 577] on body "1:40 Level 18" at bounding box center [665, 315] width 1330 height 631
click at [714, 544] on button "Next" at bounding box center [665, 553] width 180 height 44
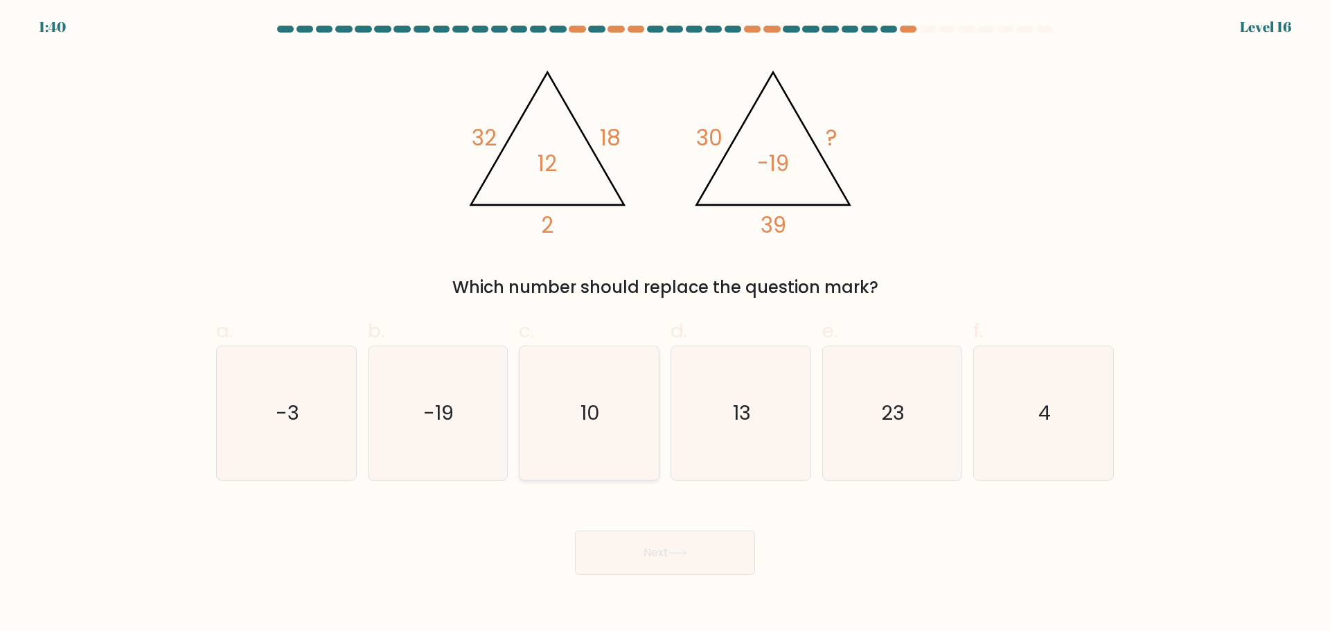
click at [641, 435] on icon "10" at bounding box center [589, 413] width 134 height 134
click at [665, 325] on input "c. 10" at bounding box center [665, 320] width 1 height 9
radio input "true"
click at [683, 562] on button "Next" at bounding box center [665, 553] width 180 height 44
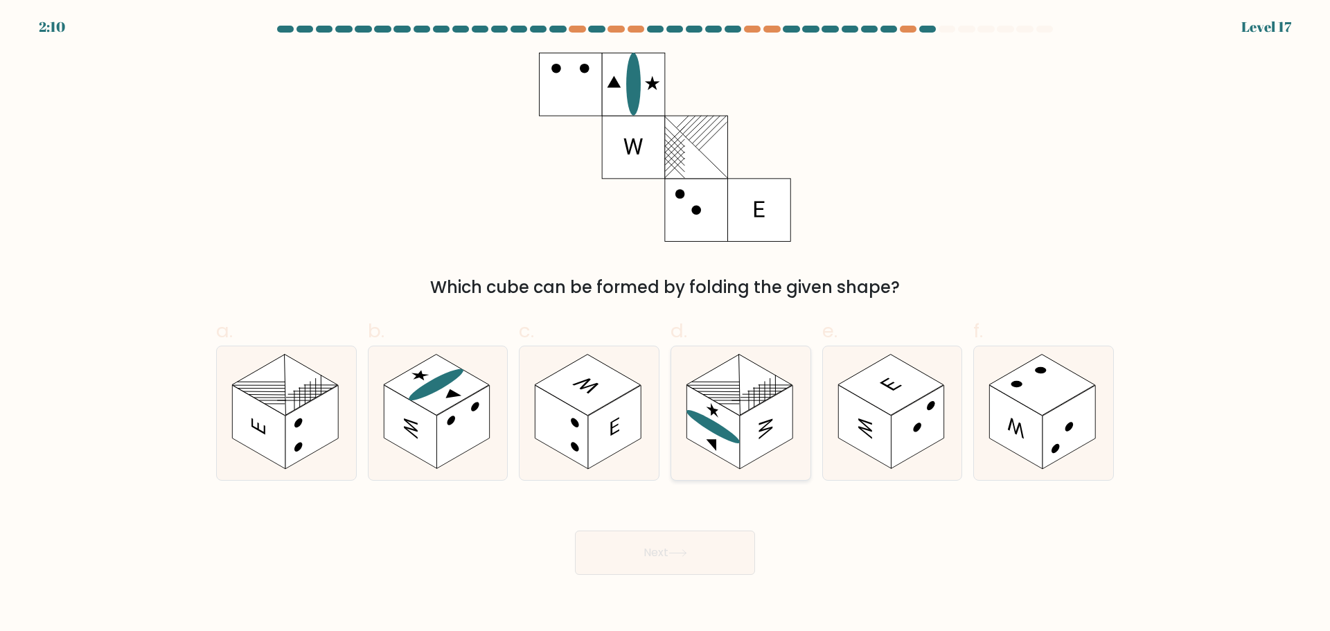
click at [733, 431] on rect at bounding box center [713, 427] width 53 height 84
click at [666, 325] on input "d." at bounding box center [665, 320] width 1 height 9
radio input "true"
click at [674, 574] on button "Next" at bounding box center [665, 553] width 180 height 44
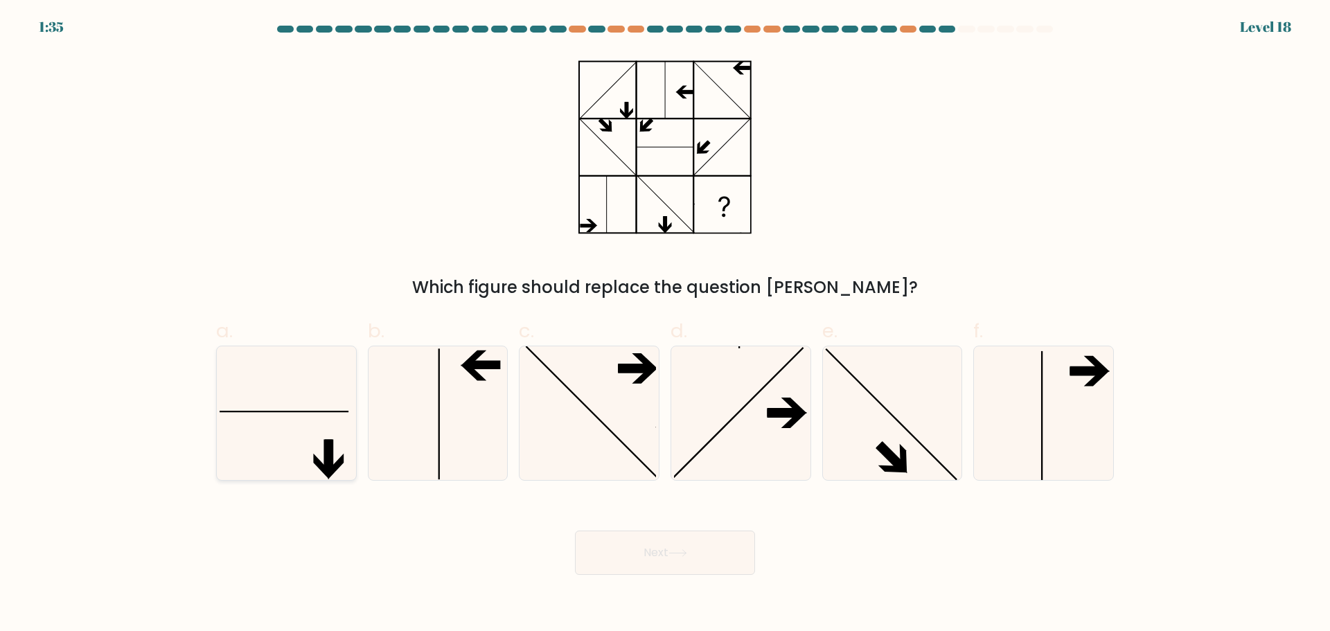
click at [298, 440] on icon at bounding box center [287, 413] width 134 height 134
click at [665, 325] on input "a." at bounding box center [665, 320] width 1 height 9
radio input "true"
click at [665, 549] on button "Next" at bounding box center [665, 553] width 180 height 44
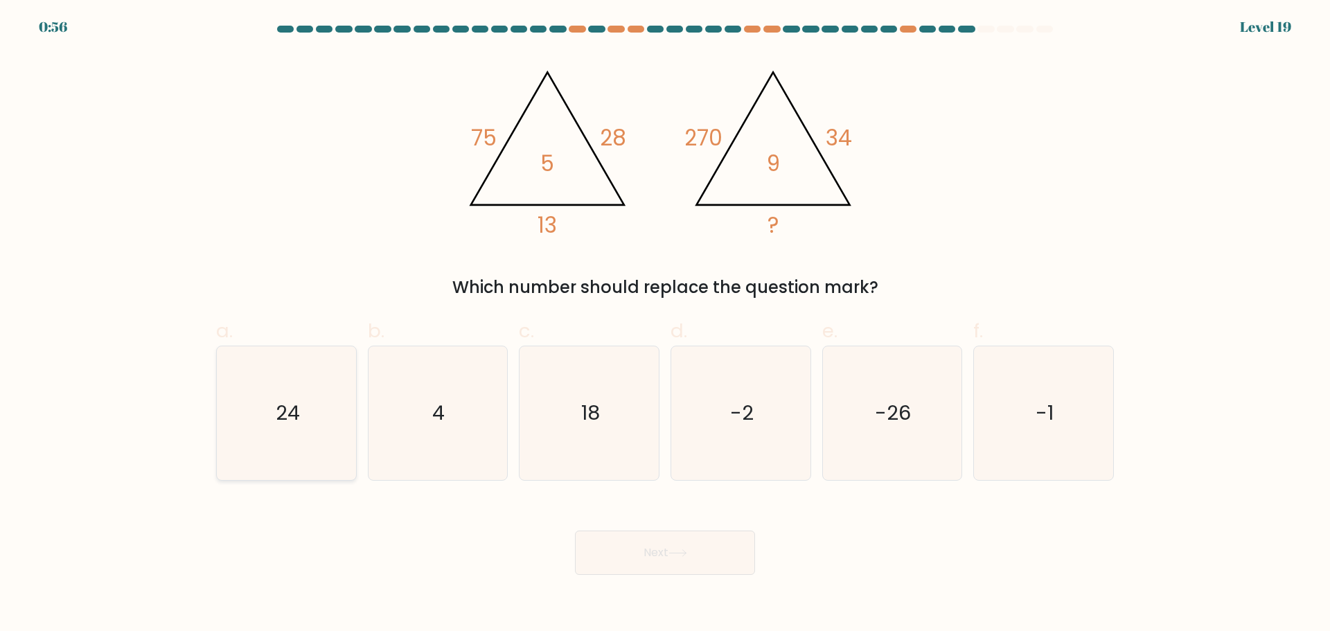
click at [292, 468] on icon "24" at bounding box center [287, 413] width 134 height 134
click at [665, 325] on input "a. 24" at bounding box center [665, 320] width 1 height 9
radio input "true"
click at [622, 479] on icon "18" at bounding box center [589, 413] width 134 height 134
click at [665, 325] on input "c. 18" at bounding box center [665, 320] width 1 height 9
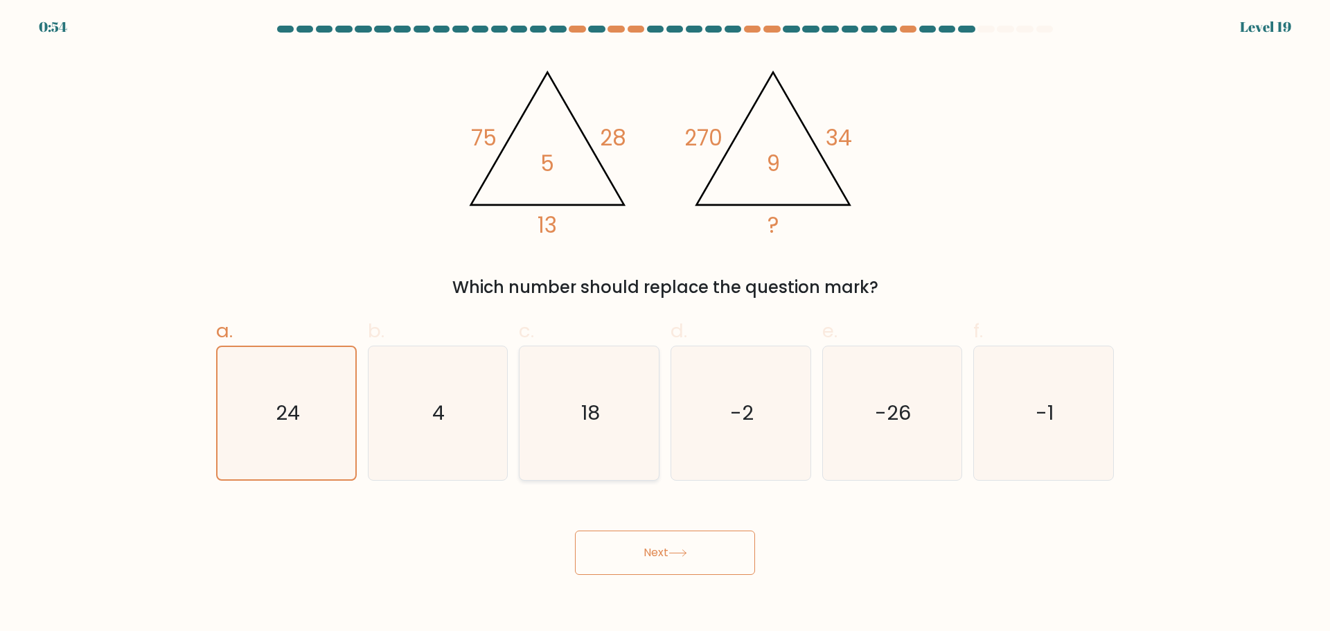
radio input "true"
click at [620, 566] on button "Next" at bounding box center [665, 553] width 180 height 44
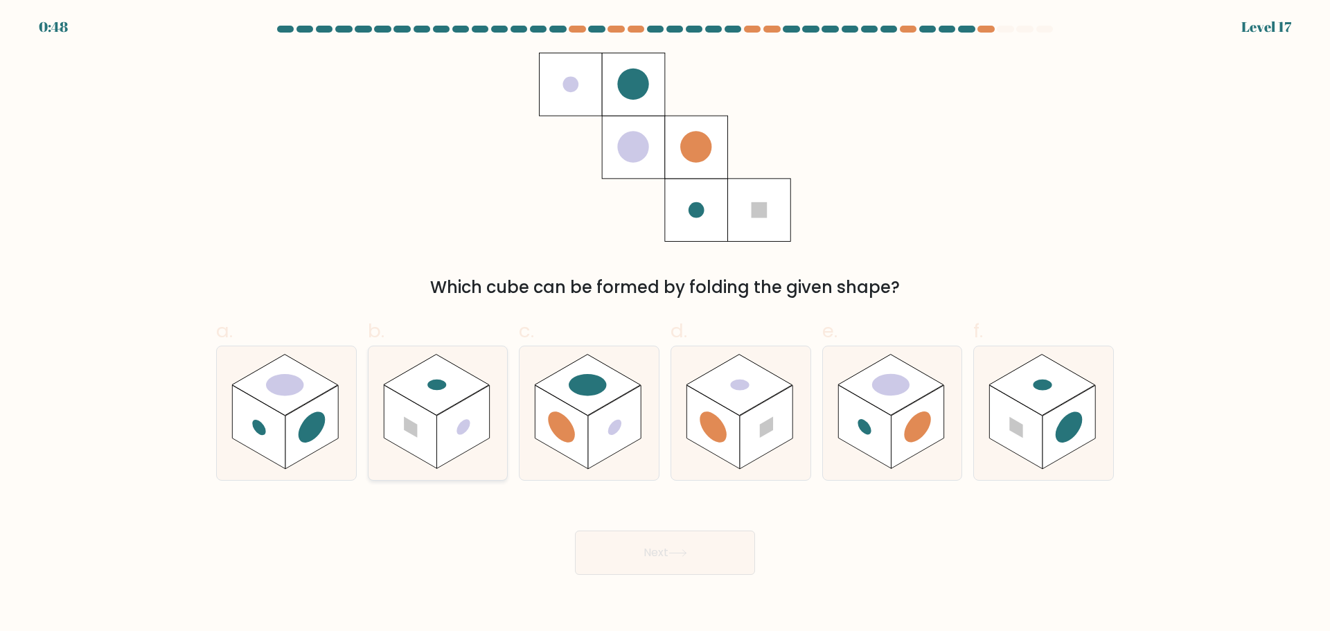
click at [461, 397] on rect at bounding box center [437, 384] width 106 height 61
click at [665, 325] on input "b." at bounding box center [665, 320] width 1 height 9
radio input "true"
click at [674, 552] on button "Next" at bounding box center [665, 553] width 180 height 44
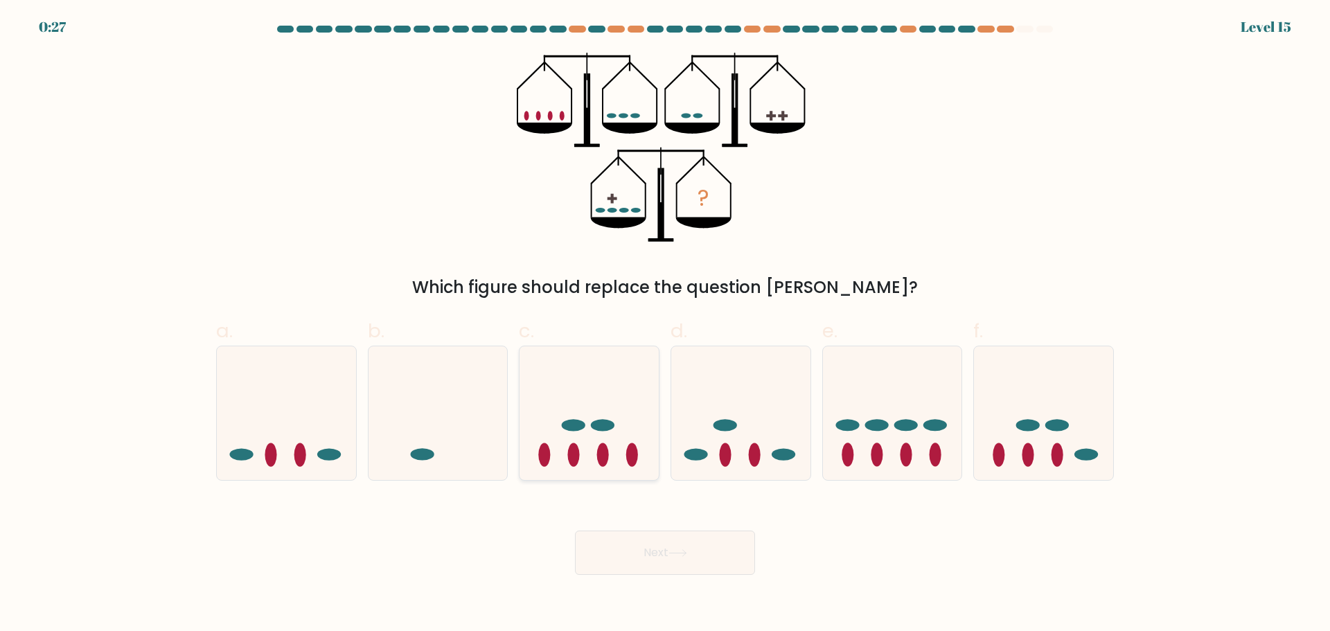
click at [644, 386] on icon at bounding box center [589, 412] width 139 height 115
click at [665, 325] on input "c." at bounding box center [665, 320] width 1 height 9
radio input "true"
click at [712, 545] on button "Next" at bounding box center [665, 553] width 180 height 44
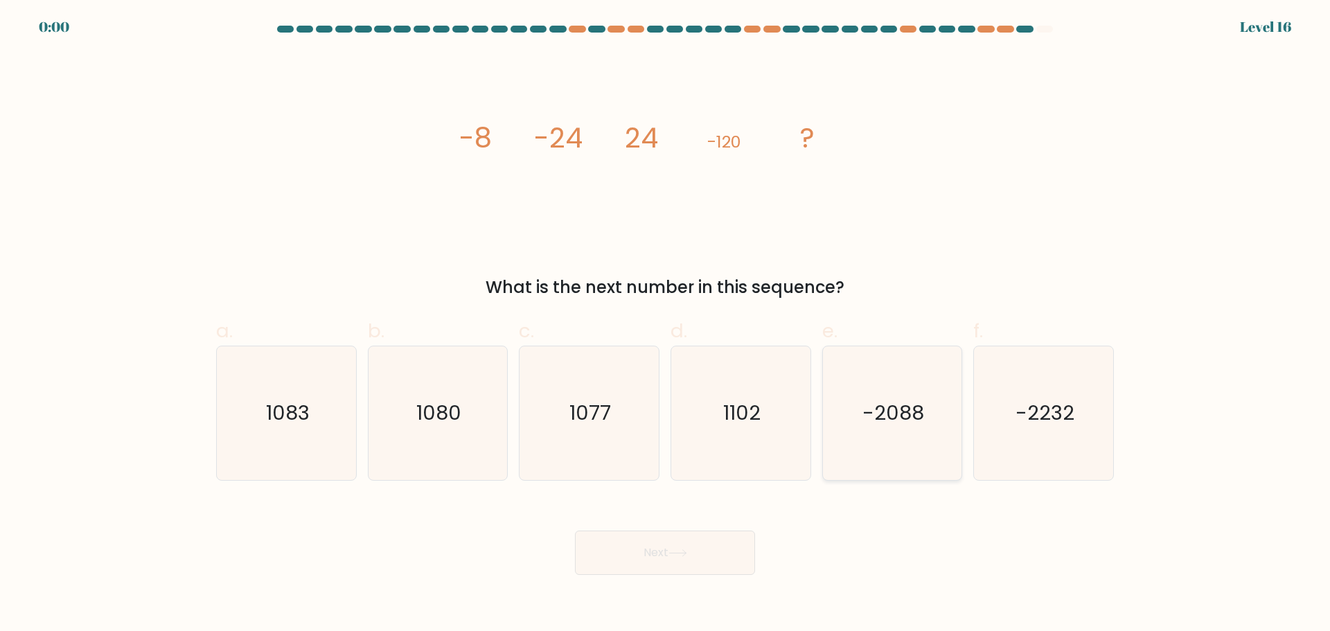
click at [874, 463] on icon "-2088" at bounding box center [892, 413] width 134 height 134
click at [666, 325] on input "e. -2088" at bounding box center [665, 320] width 1 height 9
radio input "true"
click at [700, 538] on div "Next" at bounding box center [665, 536] width 914 height 78
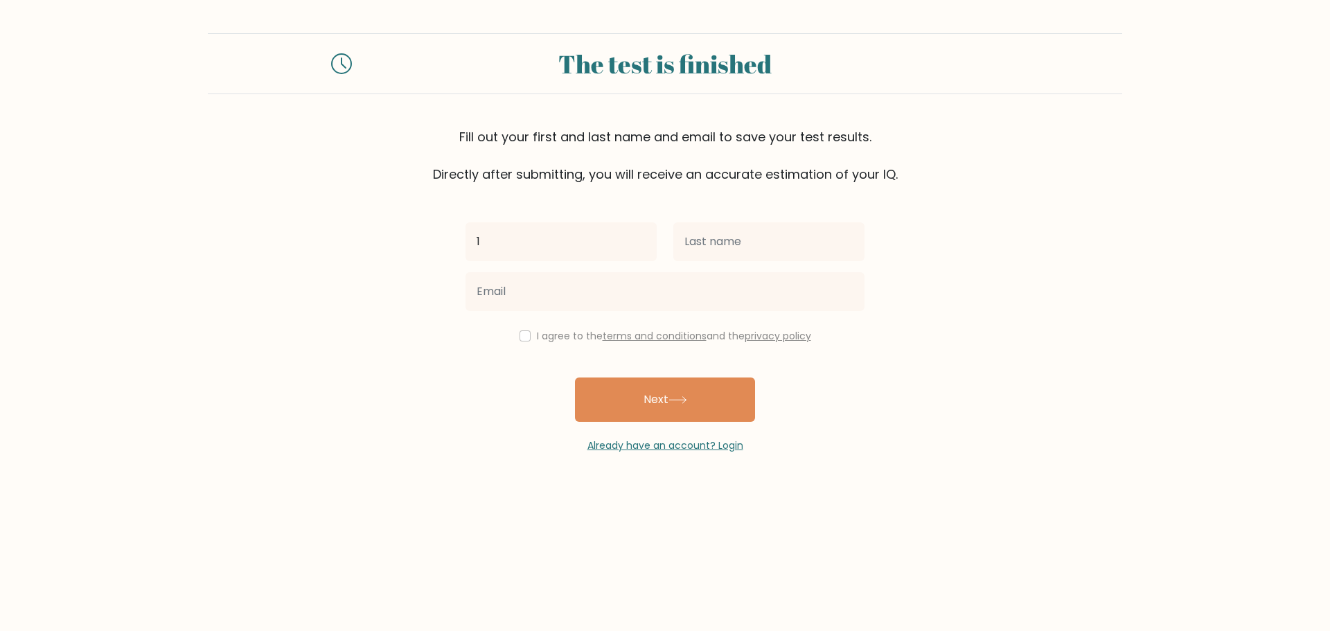
type input "1"
click at [727, 252] on input "text" at bounding box center [768, 241] width 191 height 39
type input "1"
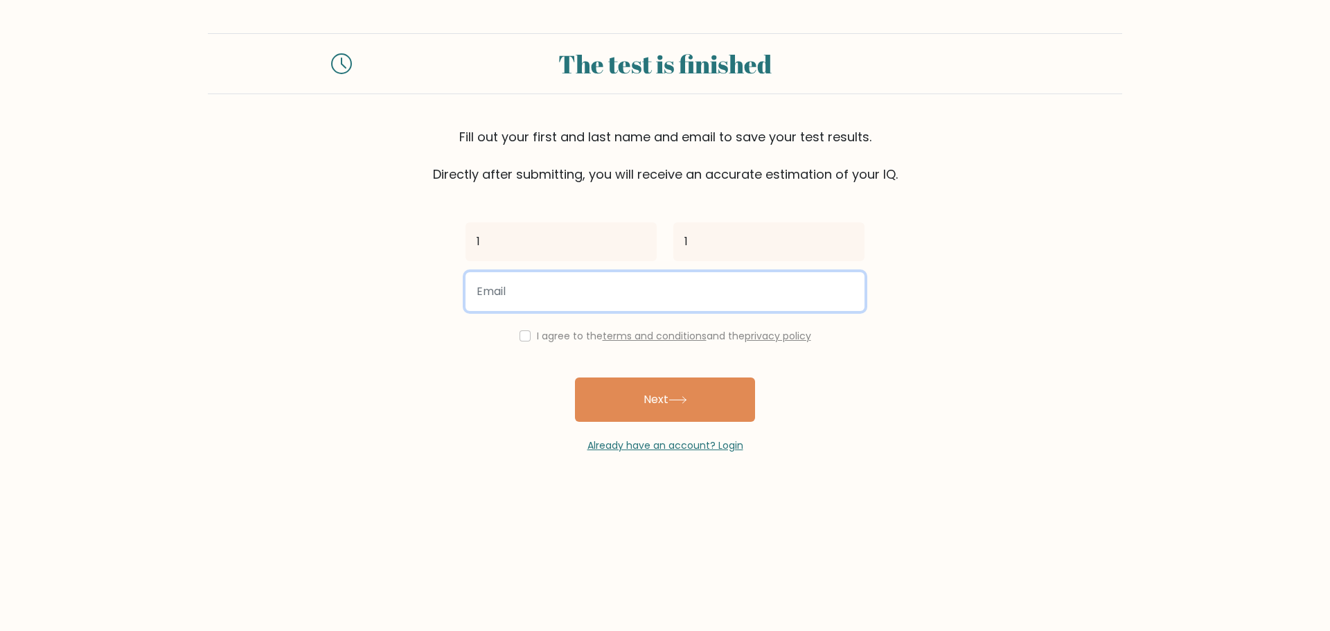
click at [592, 290] on input "email" at bounding box center [665, 291] width 399 height 39
type input "suntestaa905@gmail.com"
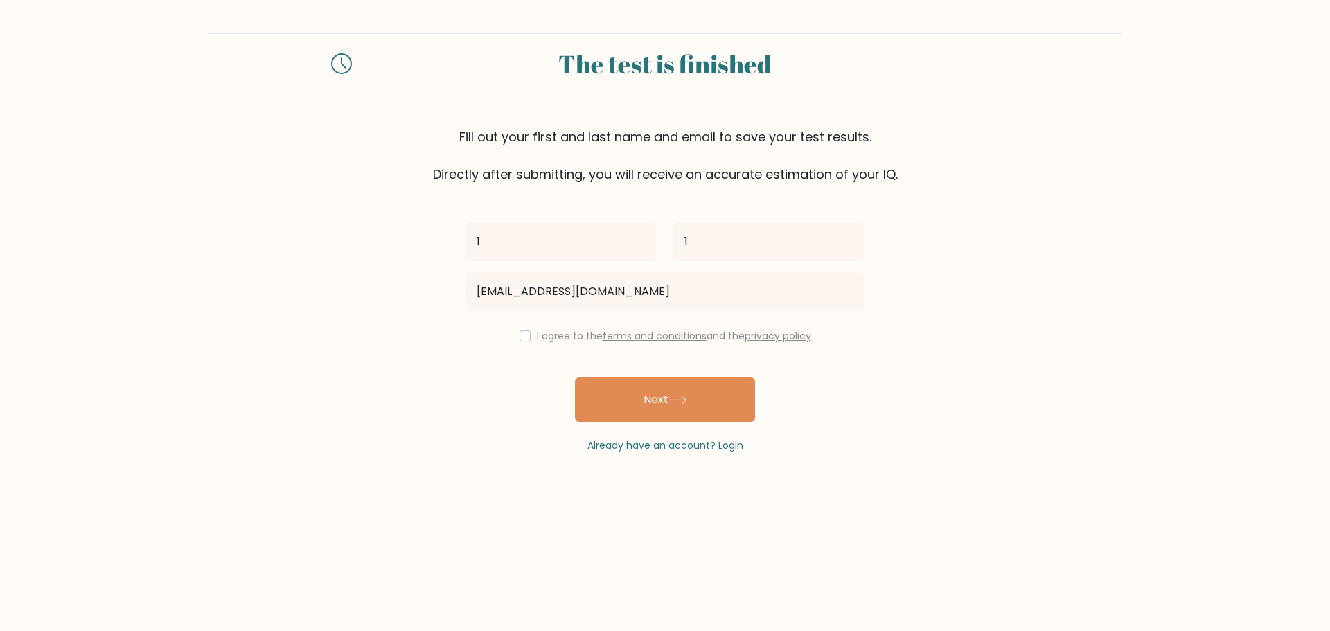
click at [530, 331] on div "I agree to the terms and conditions and the privacy policy" at bounding box center [665, 336] width 416 height 17
click at [520, 340] on input "checkbox" at bounding box center [525, 335] width 11 height 11
checkbox input "true"
click at [623, 400] on button "Next" at bounding box center [665, 400] width 180 height 44
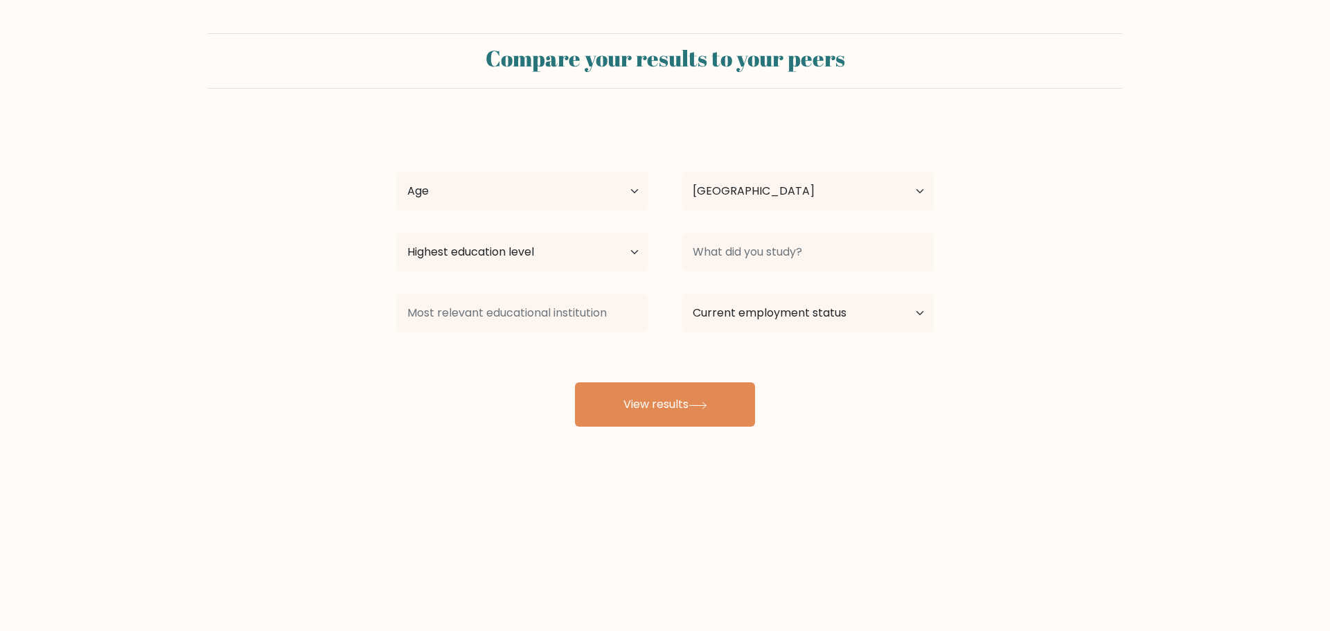
select select "GB"
click at [635, 260] on select "Highest education level No schooling Primary Lower Secondary Upper Secondary Oc…" at bounding box center [522, 252] width 252 height 39
click at [638, 195] on select "Age Under 18 years old 18-24 years old 25-34 years old 35-44 years old 45-54 ye…" at bounding box center [522, 191] width 252 height 39
select select "25_34"
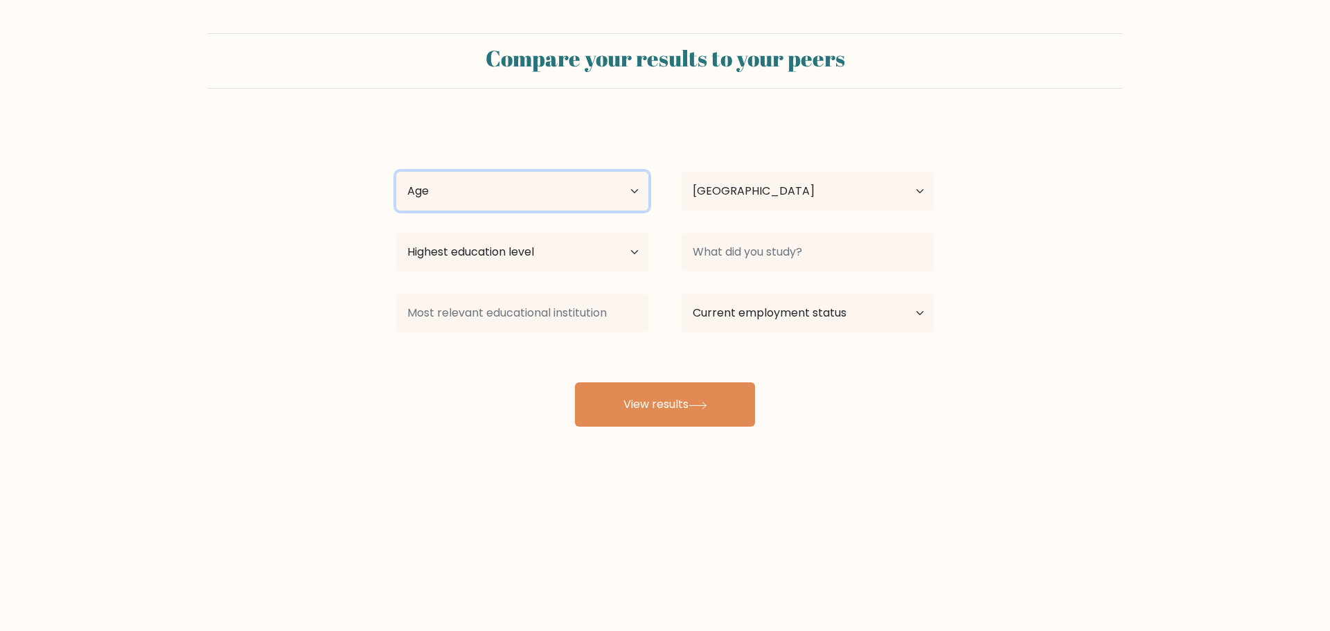
click at [396, 172] on select "Age Under 18 years old 18-24 years old 25-34 years old 35-44 years old 45-54 ye…" at bounding box center [522, 191] width 252 height 39
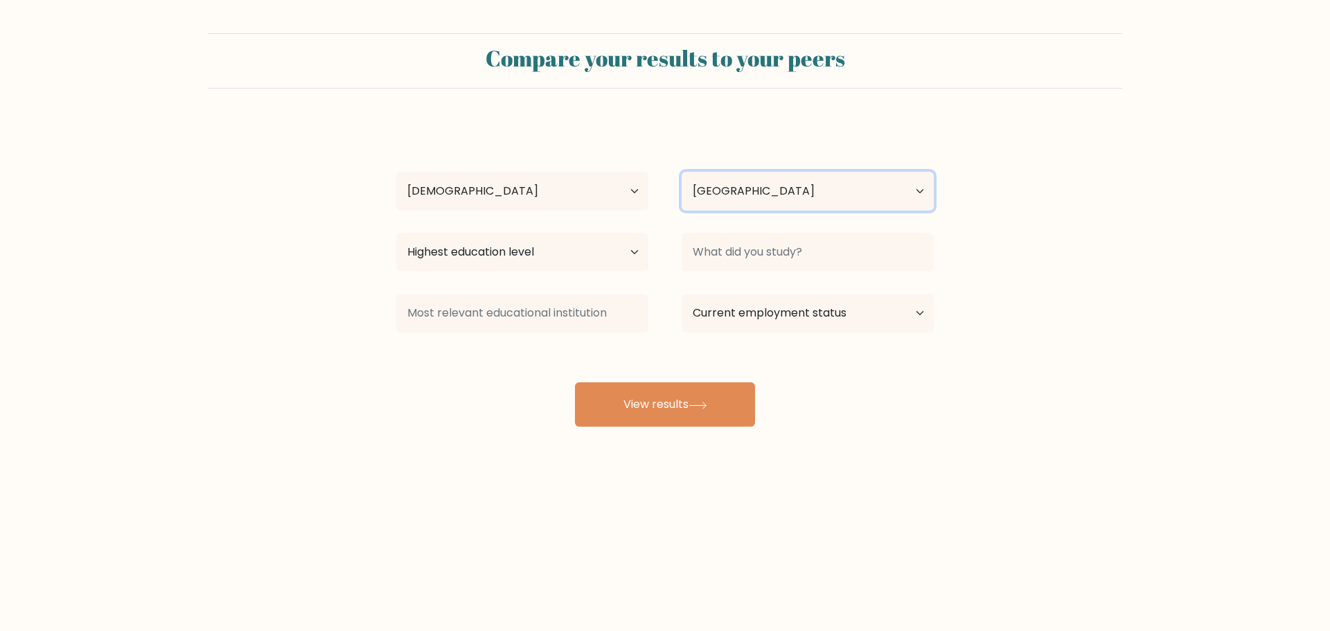
click at [845, 193] on select "Country Afghanistan Albania Algeria American Samoa Andorra Angola Anguilla Anta…" at bounding box center [808, 191] width 252 height 39
click at [829, 197] on select "Country Afghanistan Albania Algeria American Samoa Andorra Angola Anguilla Anta…" at bounding box center [808, 191] width 252 height 39
select select "HK"
click at [682, 172] on select "Country Afghanistan Albania Algeria American Samoa Andorra Angola Anguilla Anta…" at bounding box center [808, 191] width 252 height 39
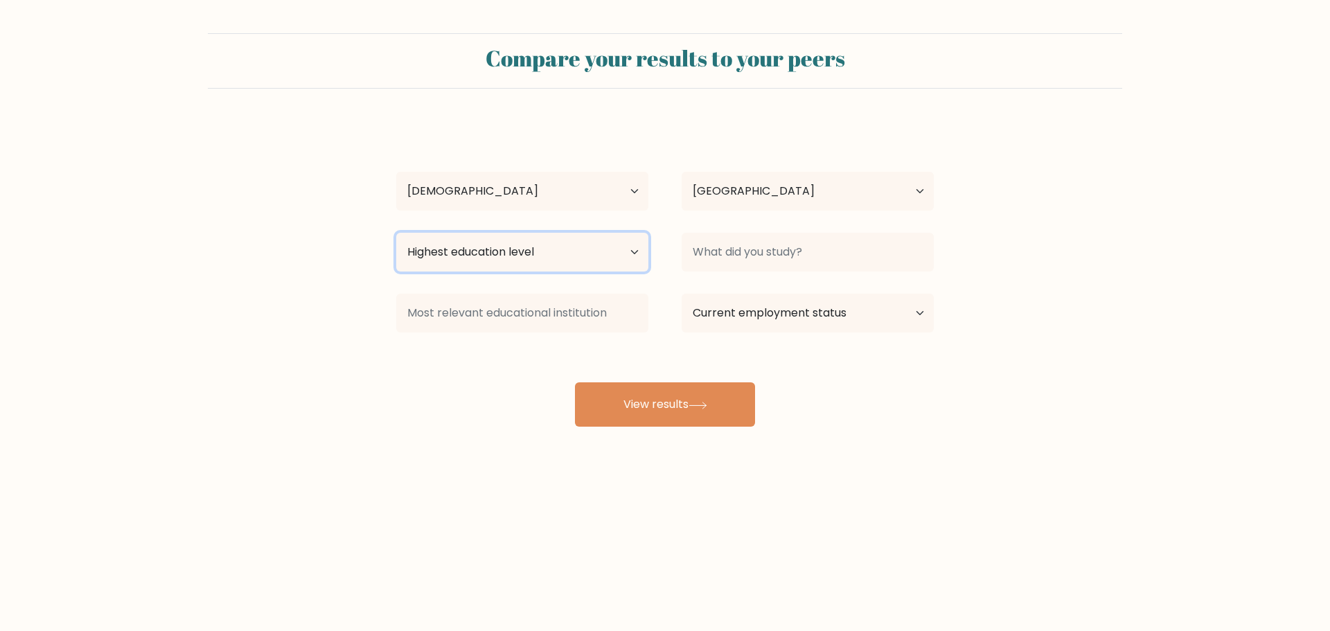
click at [630, 260] on select "Highest education level No schooling Primary Lower Secondary Upper Secondary Oc…" at bounding box center [522, 252] width 252 height 39
select select "bachelors_degree"
click at [396, 233] on select "Highest education level No schooling Primary Lower Secondary Upper Secondary Oc…" at bounding box center [522, 252] width 252 height 39
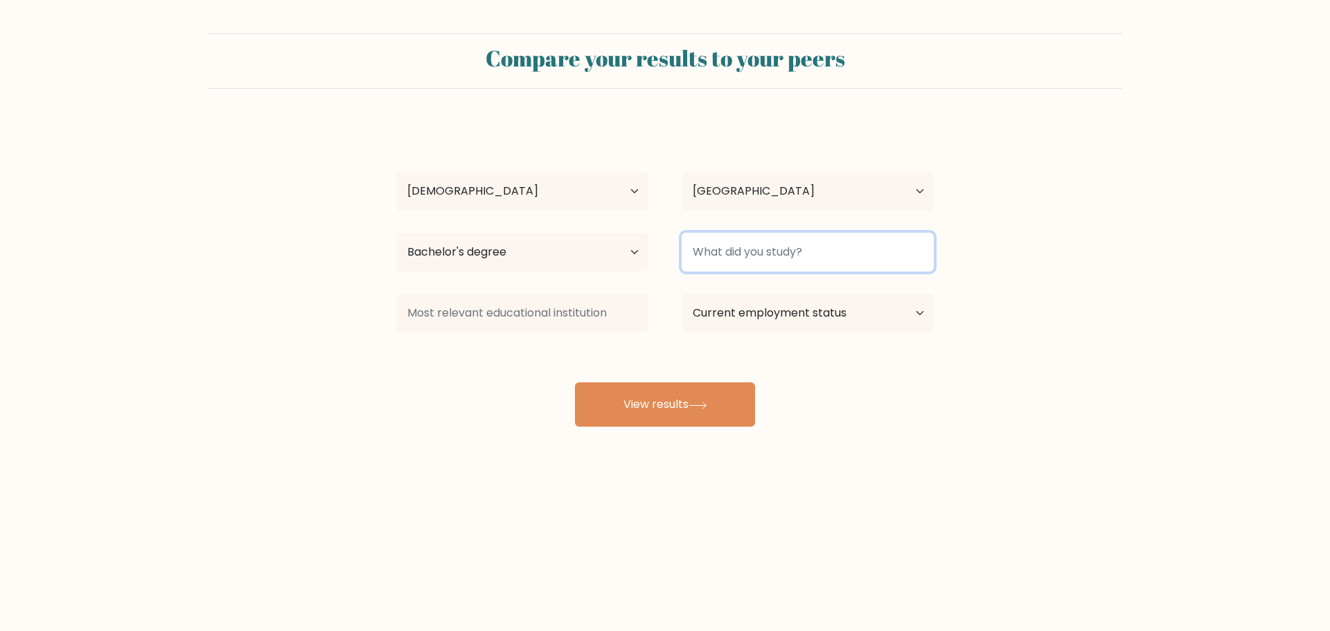
click at [763, 262] on input at bounding box center [808, 252] width 252 height 39
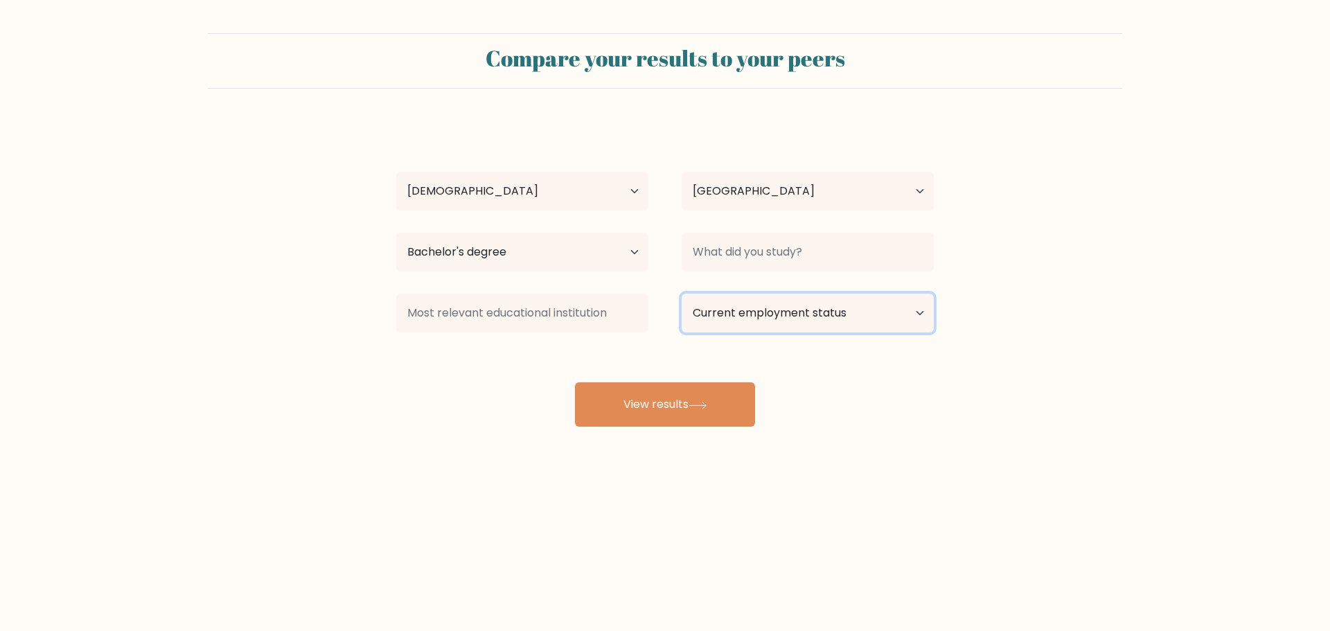
click at [743, 311] on select "Current employment status Employed Student Retired Other / prefer not to answer" at bounding box center [808, 313] width 252 height 39
click at [573, 353] on div "1 1 Age Under 18 years old 18-24 years old 25-34 years old 35-44 years old 45-5…" at bounding box center [665, 274] width 554 height 305
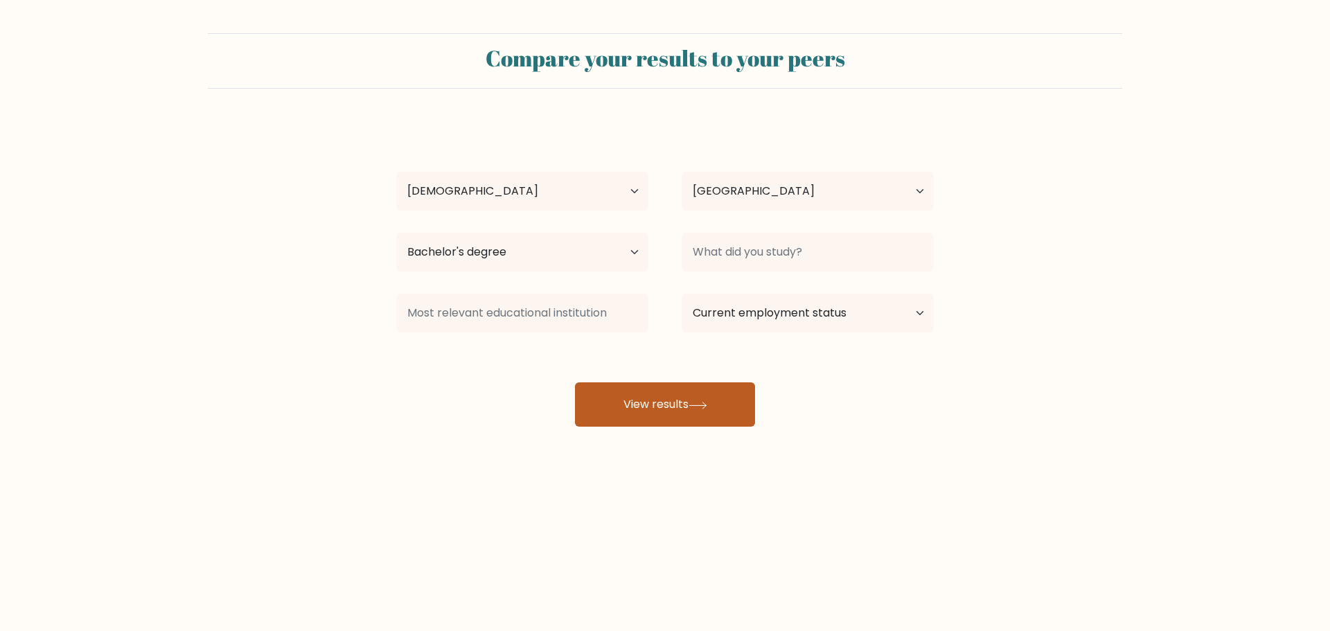
click at [644, 401] on button "View results" at bounding box center [665, 404] width 180 height 44
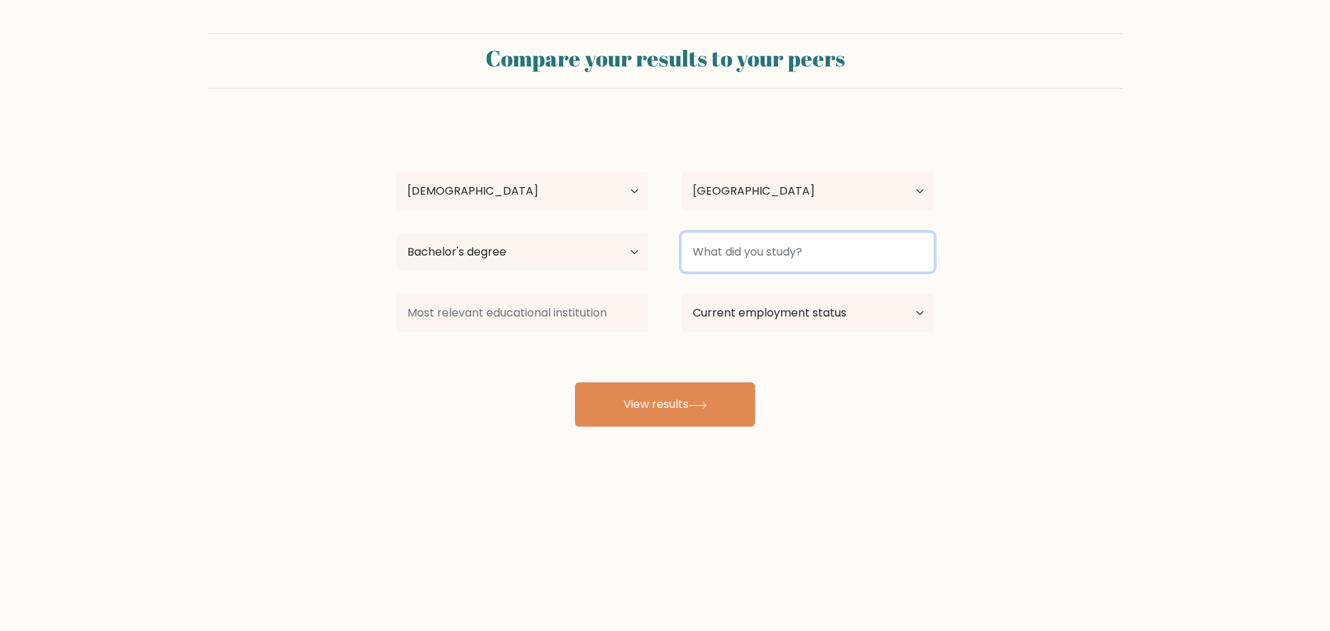
click at [750, 260] on input at bounding box center [808, 252] width 252 height 39
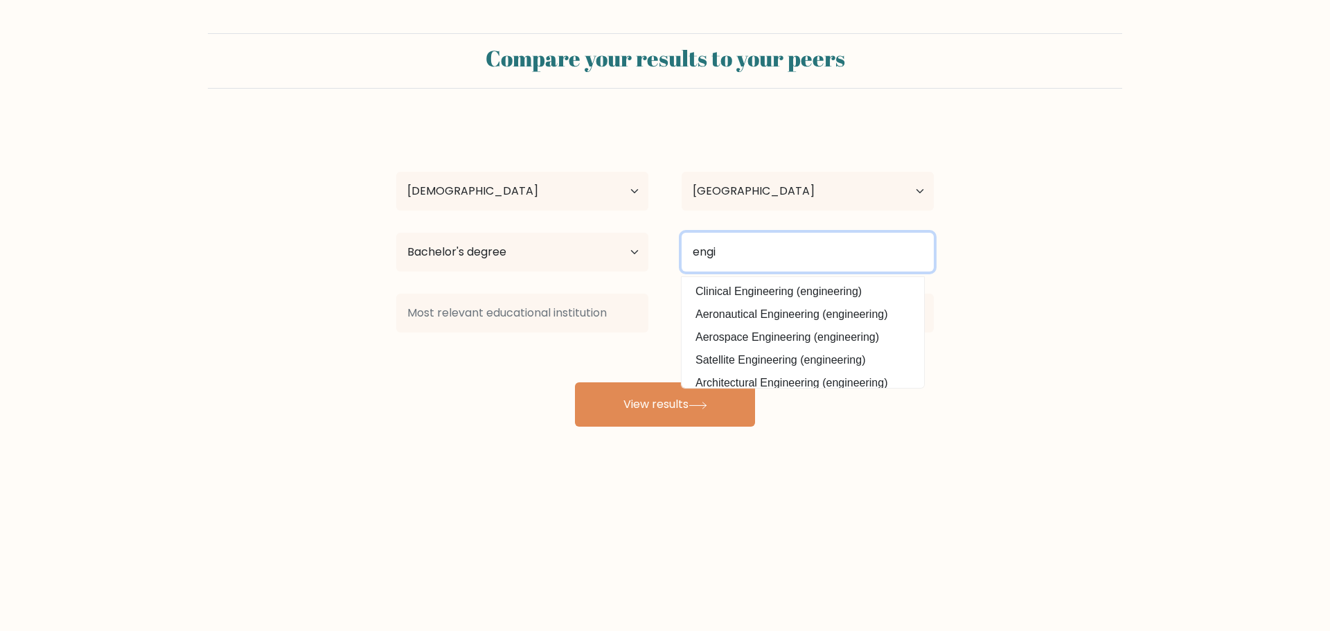
drag, startPoint x: 751, startPoint y: 265, endPoint x: 556, endPoint y: 243, distance: 195.9
click at [556, 243] on div "Highest education level No schooling Primary Lower Secondary Upper Secondary Oc…" at bounding box center [665, 252] width 571 height 50
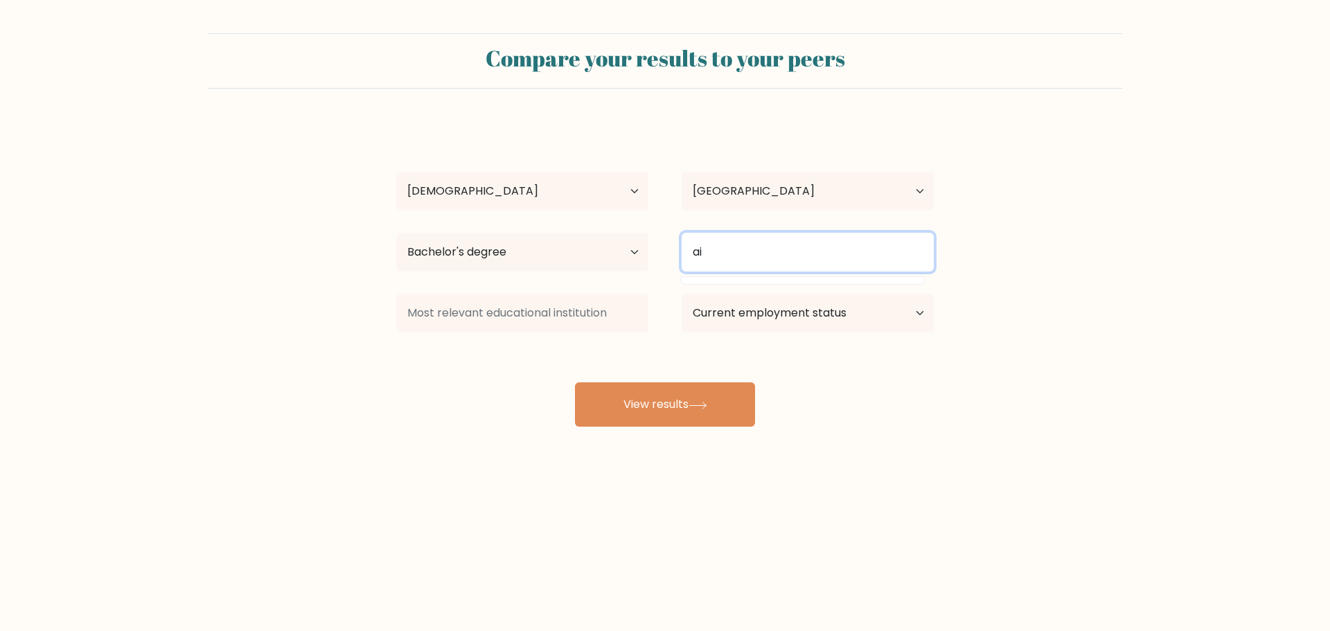
type input "a"
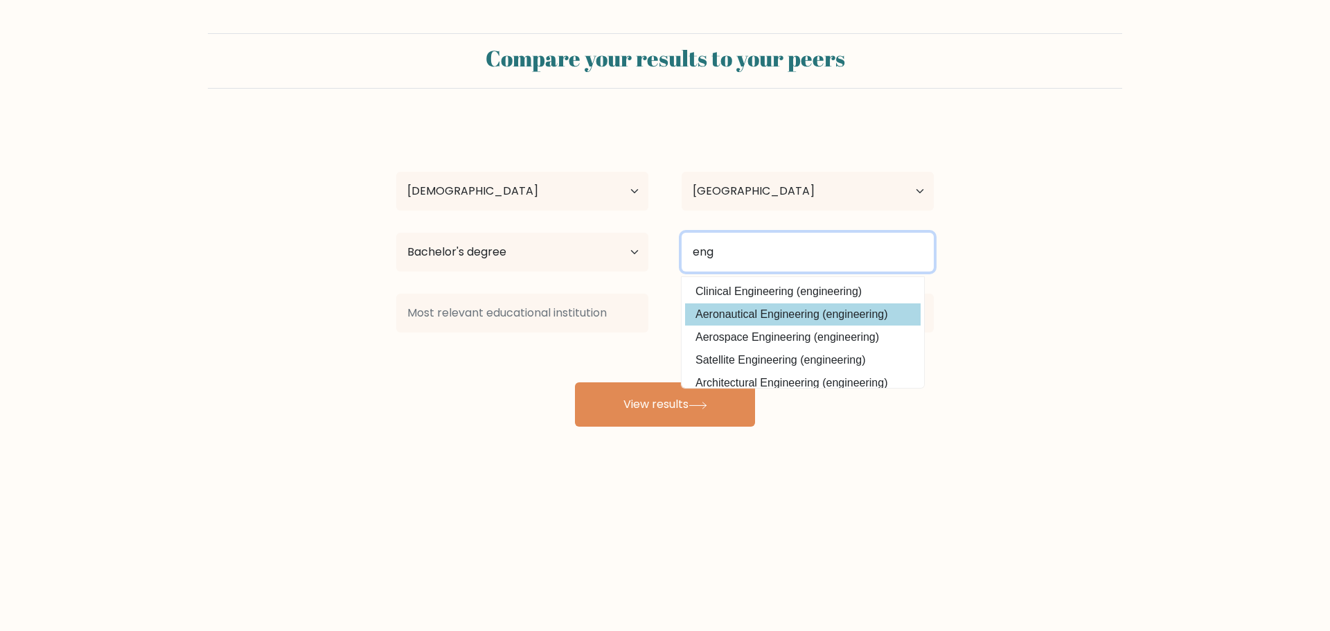
type input "eng"
click at [833, 308] on div "1 1 Age Under 18 years old 18-24 years old 25-34 years old 35-44 years old 45-5…" at bounding box center [665, 274] width 554 height 305
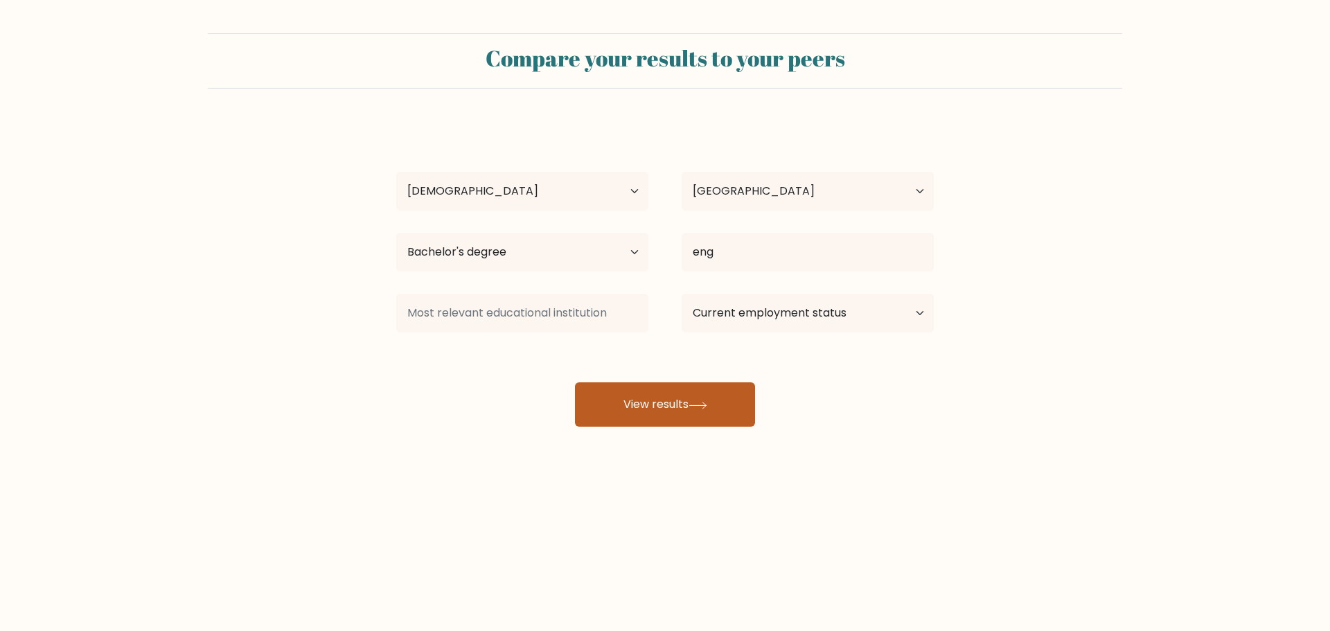
click at [726, 392] on button "View results" at bounding box center [665, 404] width 180 height 44
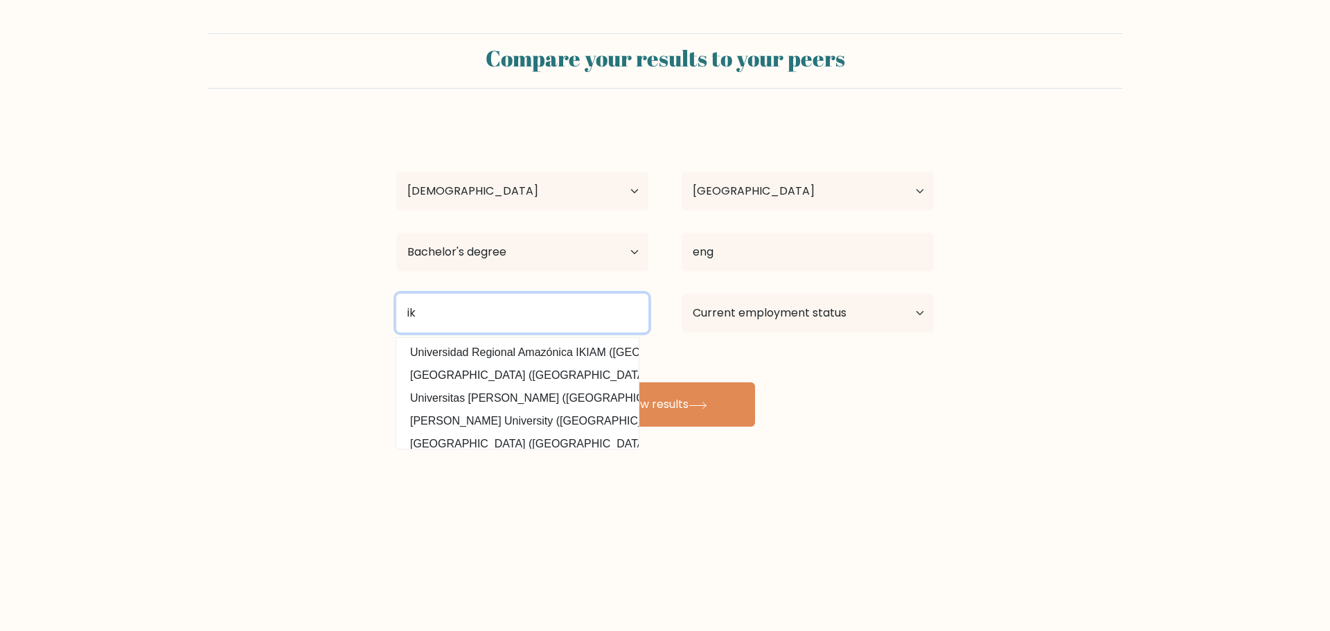
drag, startPoint x: 557, startPoint y: 310, endPoint x: 269, endPoint y: 287, distance: 289.1
click at [269, 287] on form "Compare your results to your peers 1 1 Age Under 18 years old 18-24 years old 2…" at bounding box center [665, 229] width 1330 height 393
type input "b"
type input "poly"
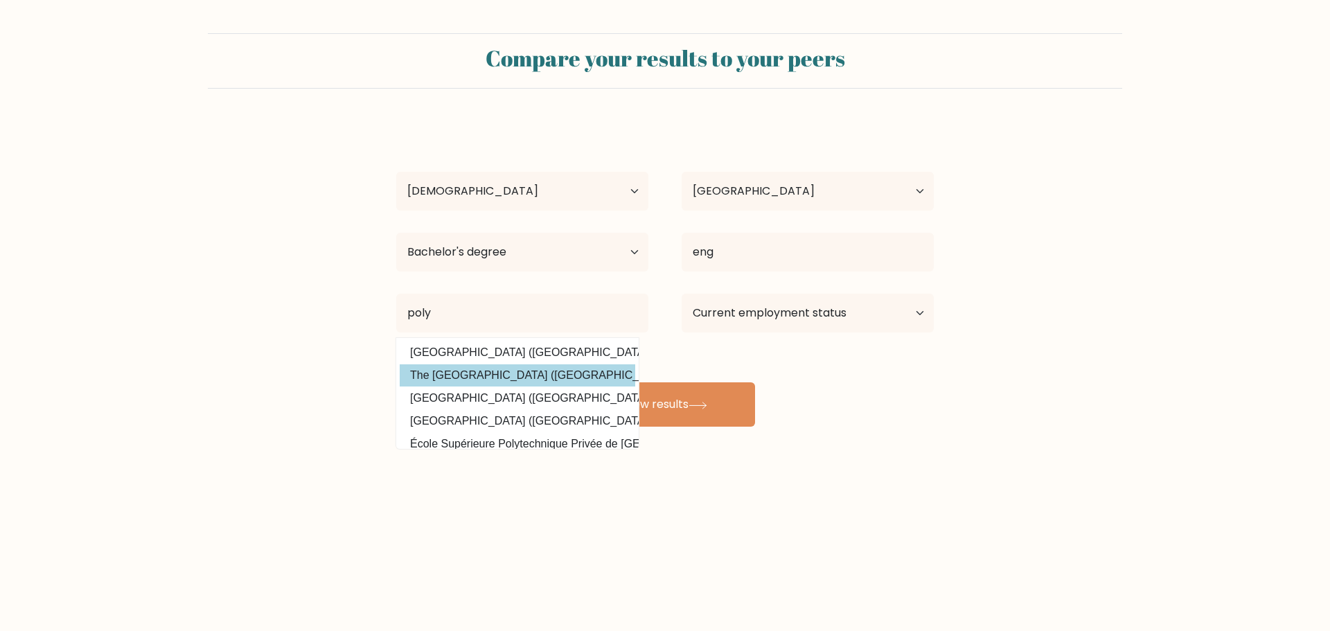
click at [531, 376] on div "1 1 Age Under 18 years old 18-24 years old 25-34 years old 35-44 years old 45-5…" at bounding box center [665, 274] width 554 height 305
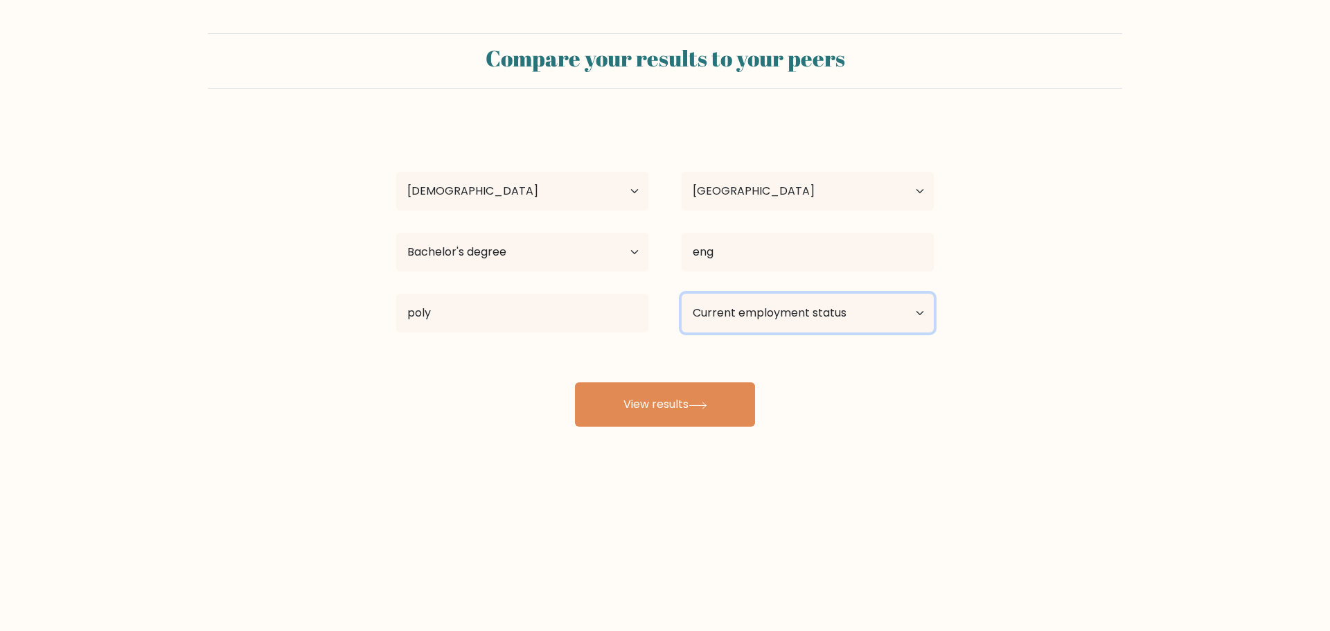
click at [772, 316] on select "Current employment status Employed Student Retired Other / prefer not to answer" at bounding box center [808, 313] width 252 height 39
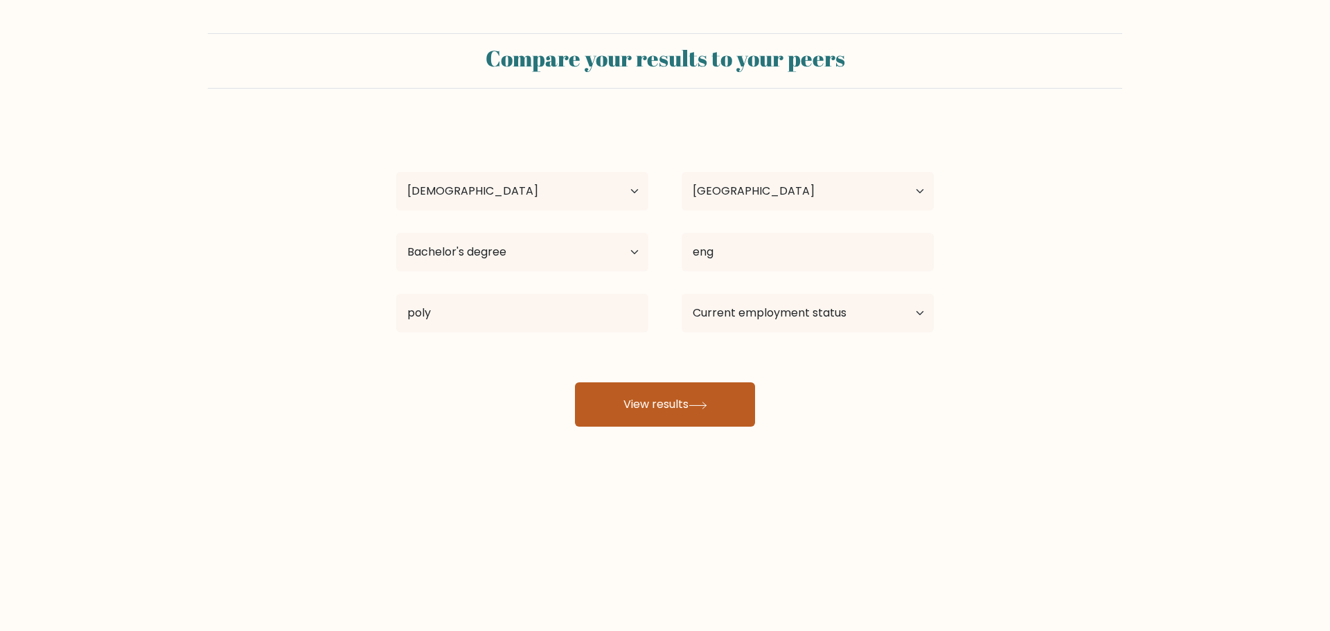
click at [632, 420] on button "View results" at bounding box center [665, 404] width 180 height 44
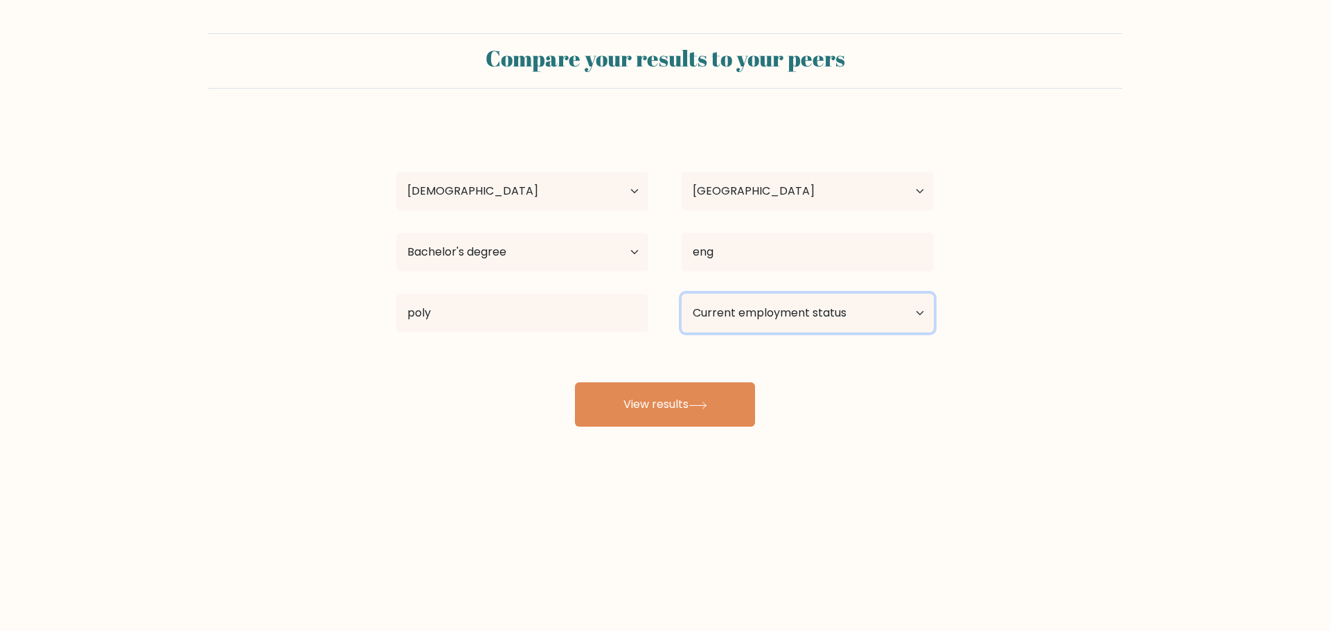
drag, startPoint x: 748, startPoint y: 321, endPoint x: 747, endPoint y: 328, distance: 7.7
click at [748, 321] on select "Current employment status Employed Student Retired Other / prefer not to answer" at bounding box center [808, 313] width 252 height 39
click at [682, 294] on select "Current employment status Employed Student Retired Other / prefer not to answer" at bounding box center [808, 313] width 252 height 39
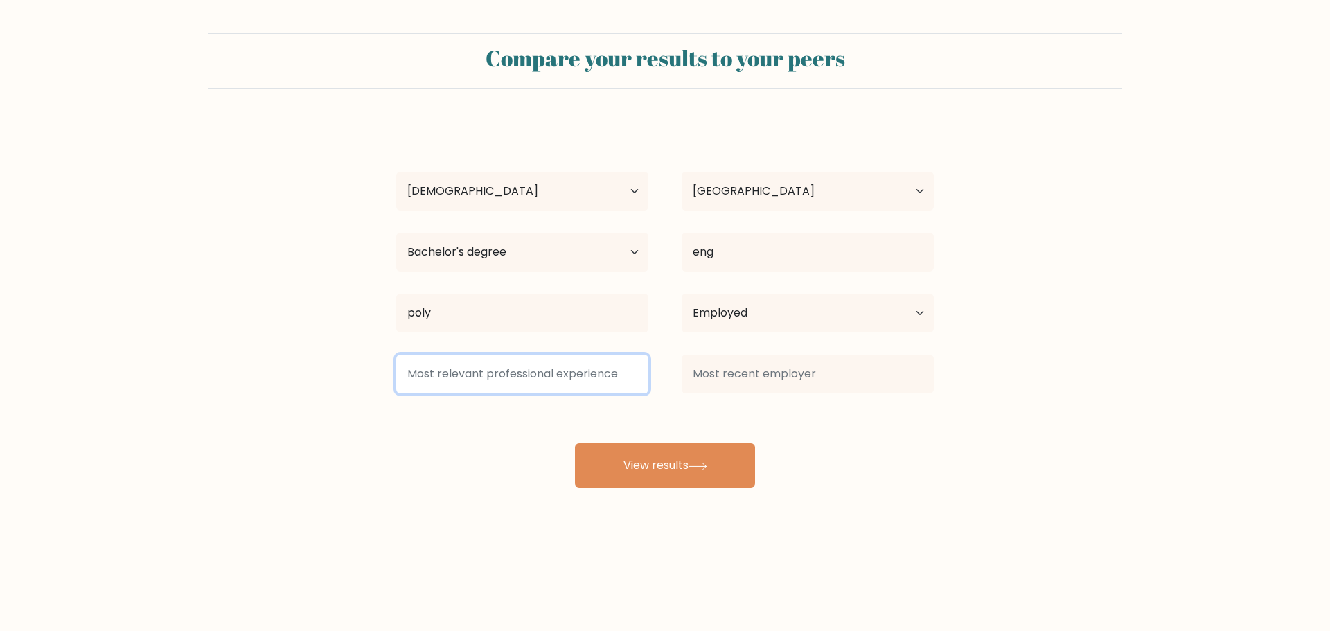
click at [563, 378] on input at bounding box center [522, 374] width 252 height 39
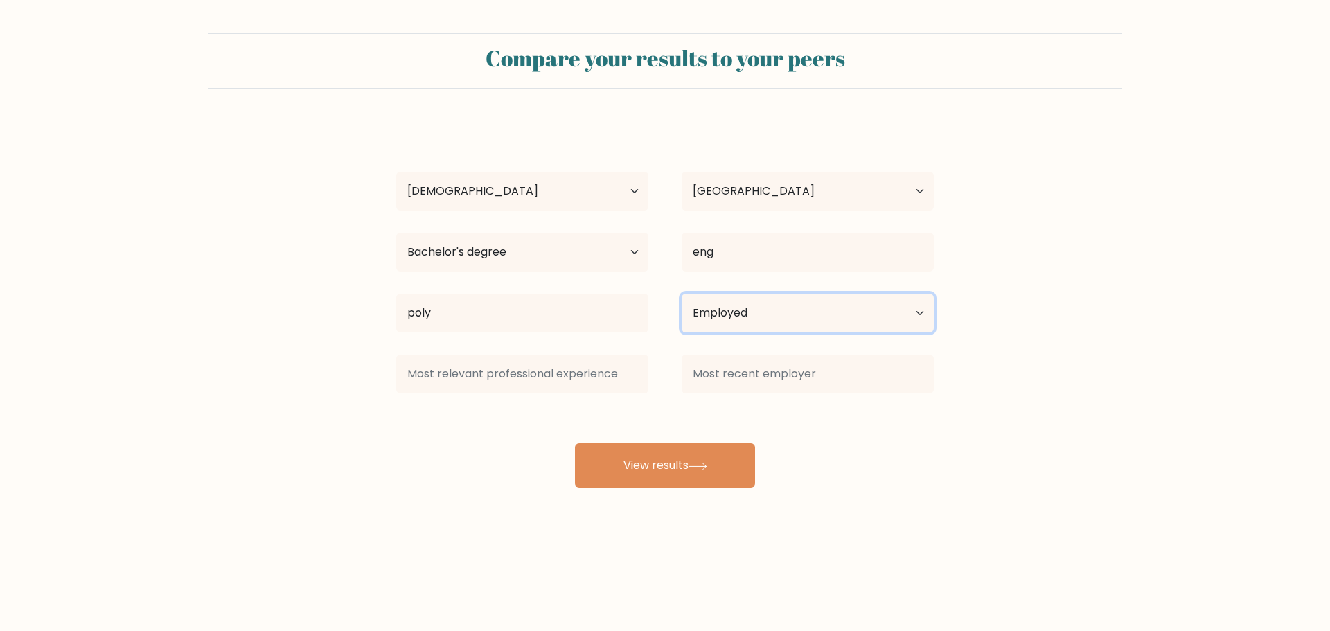
click at [723, 330] on select "Current employment status Employed Student Retired Other / prefer not to answer" at bounding box center [808, 313] width 252 height 39
select select "other"
click at [682, 294] on select "Current employment status Employed Student Retired Other / prefer not to answer" at bounding box center [808, 313] width 252 height 39
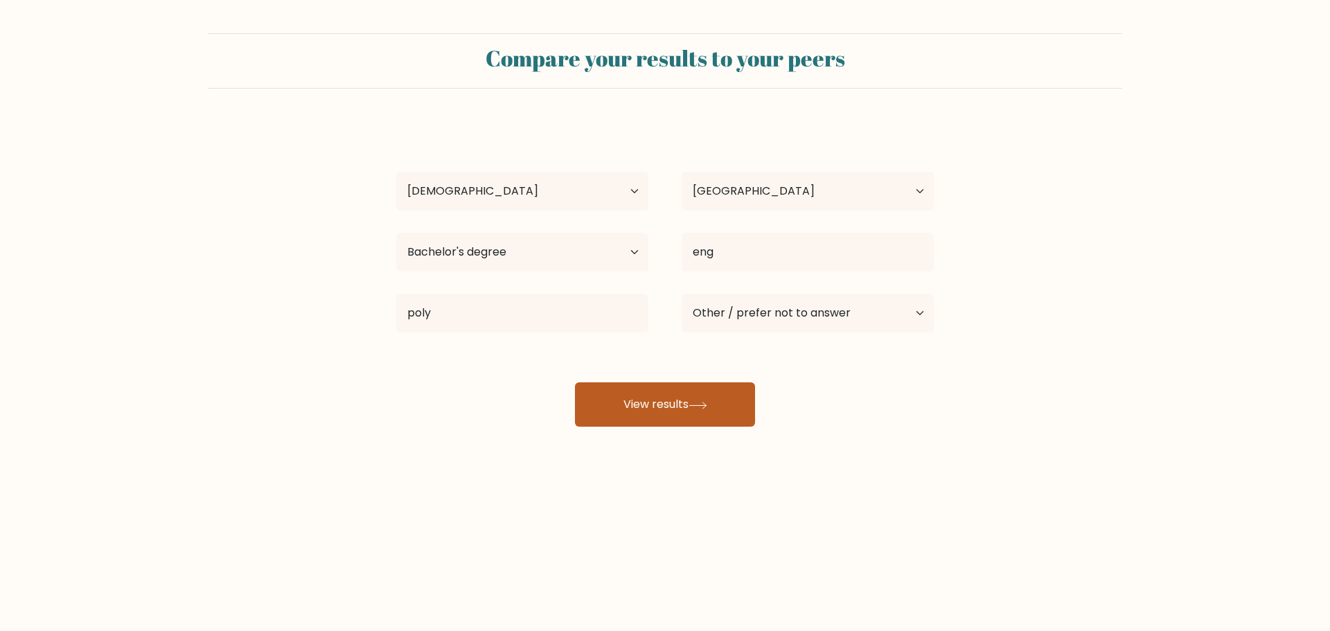
click at [725, 391] on button "View results" at bounding box center [665, 404] width 180 height 44
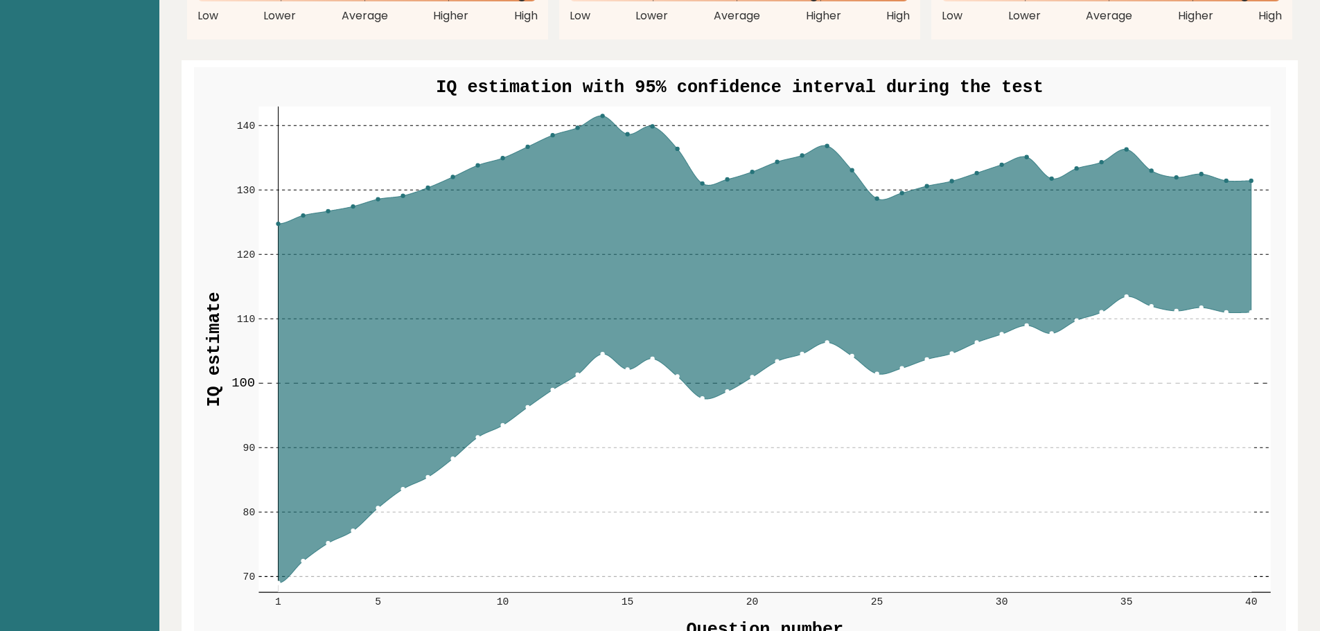
scroll to position [1524, 0]
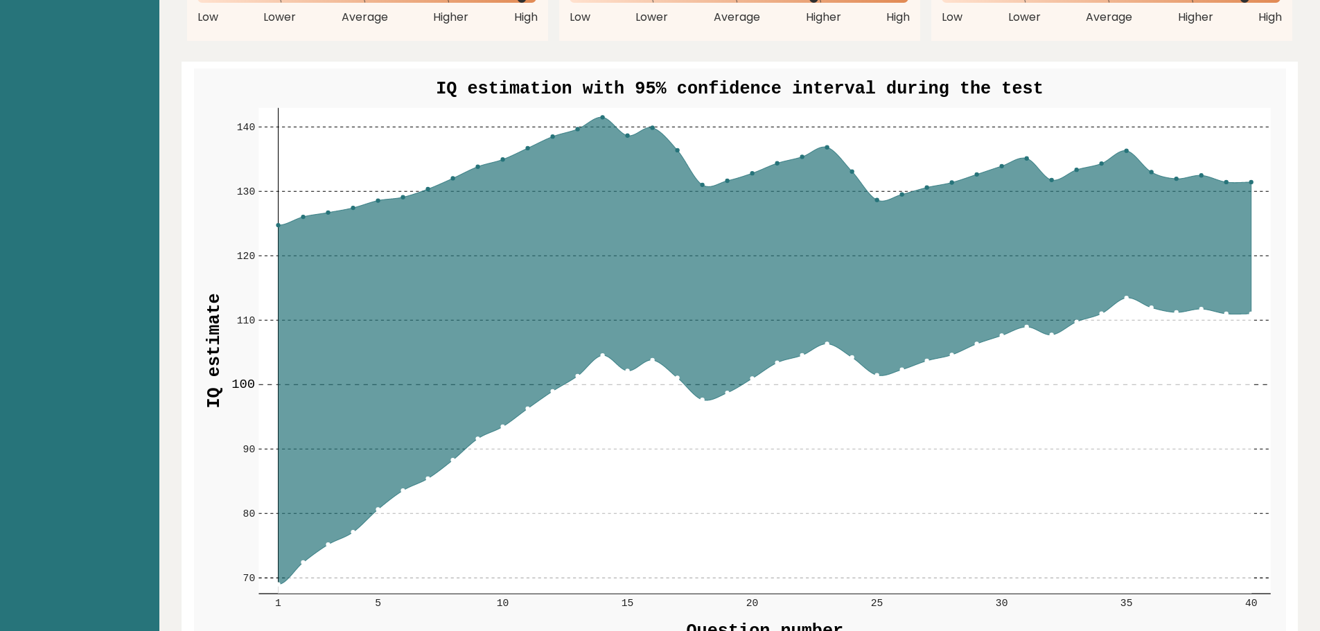
click at [605, 116] on g "70 70 80 80 90 90 100 100 110 110 120 120 130 130 140 140 1 5 10 15 20 25 30 35…" at bounding box center [740, 360] width 1092 height 583
drag, startPoint x: 285, startPoint y: 256, endPoint x: 553, endPoint y: 267, distance: 268.4
click at [524, 267] on icon at bounding box center [764, 351] width 973 height 468
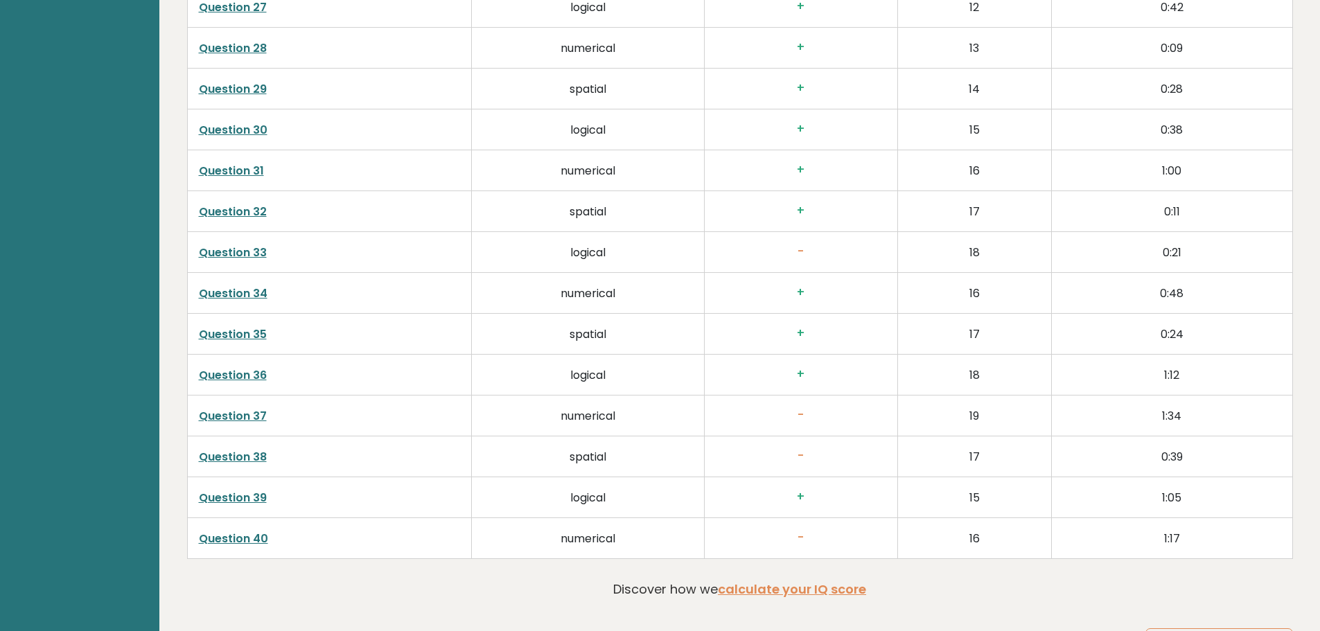
scroll to position [3524, 0]
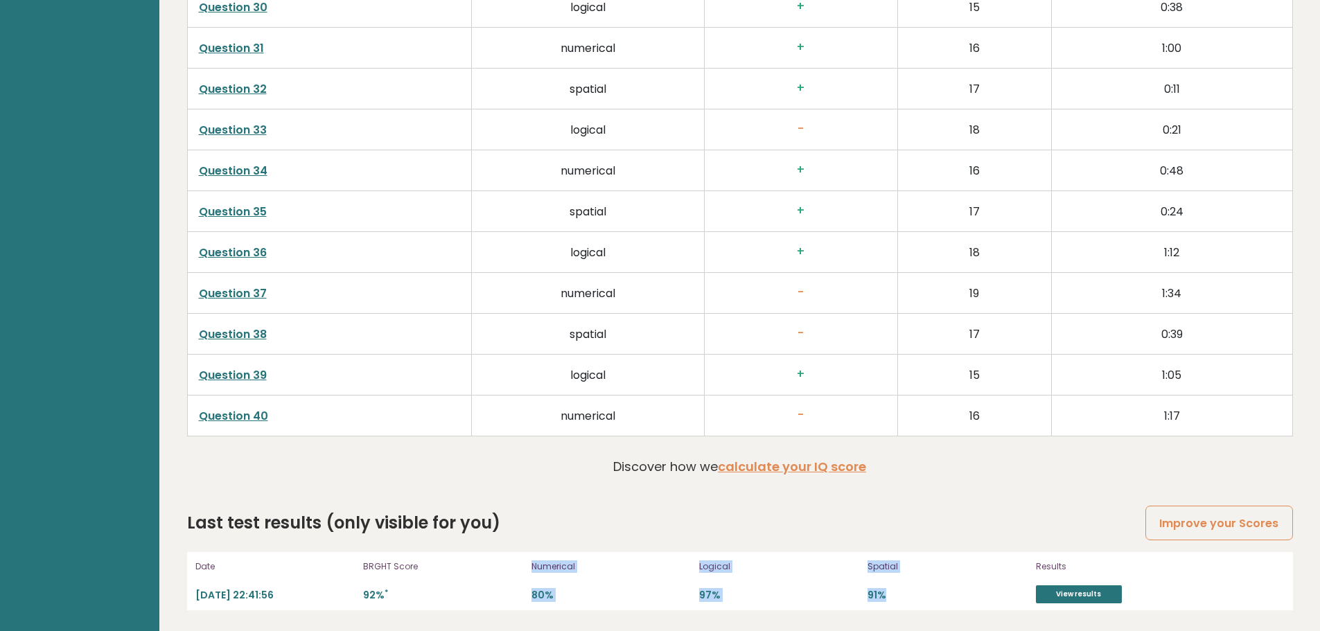
drag, startPoint x: 889, startPoint y: 593, endPoint x: 527, endPoint y: 569, distance: 362.4
click at [527, 569] on div "Date [DATE] 22:41:56 BRGHT Score 92% * Numerical 80% Logical 97% Spatial 91% Re…" at bounding box center [740, 581] width 1106 height 58
click at [422, 560] on div "BRGHT Score 92% *" at bounding box center [443, 581] width 160 height 44
